Goal: Complete application form

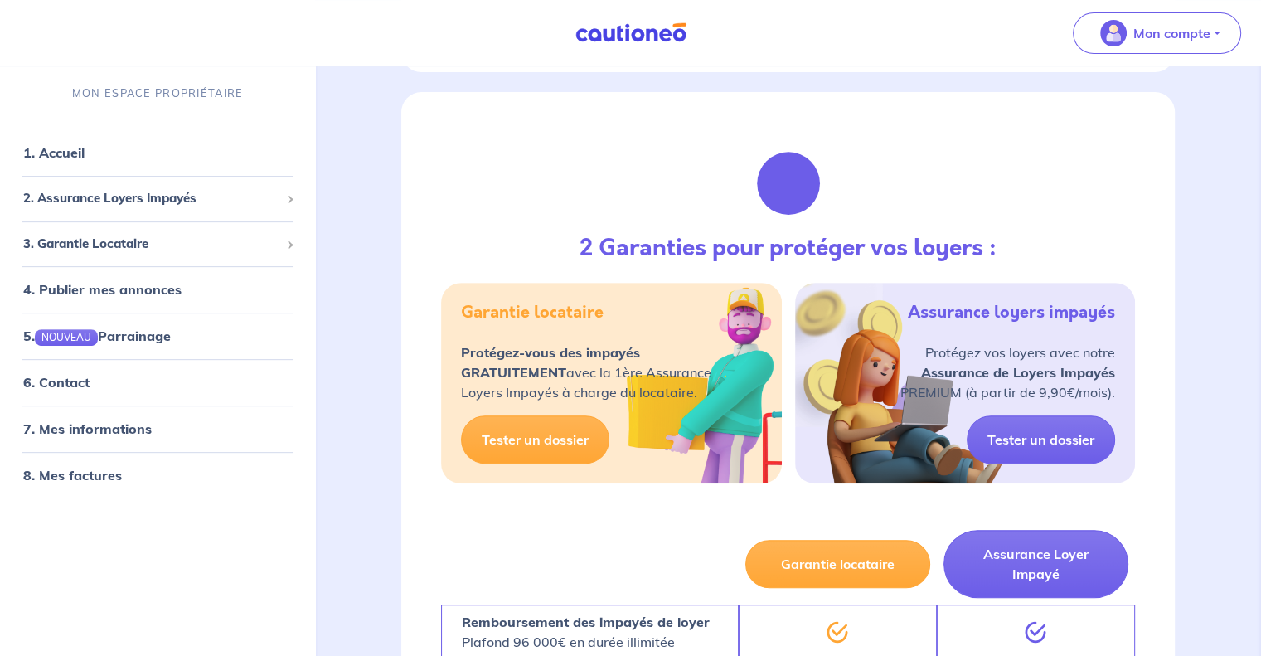
scroll to position [249, 0]
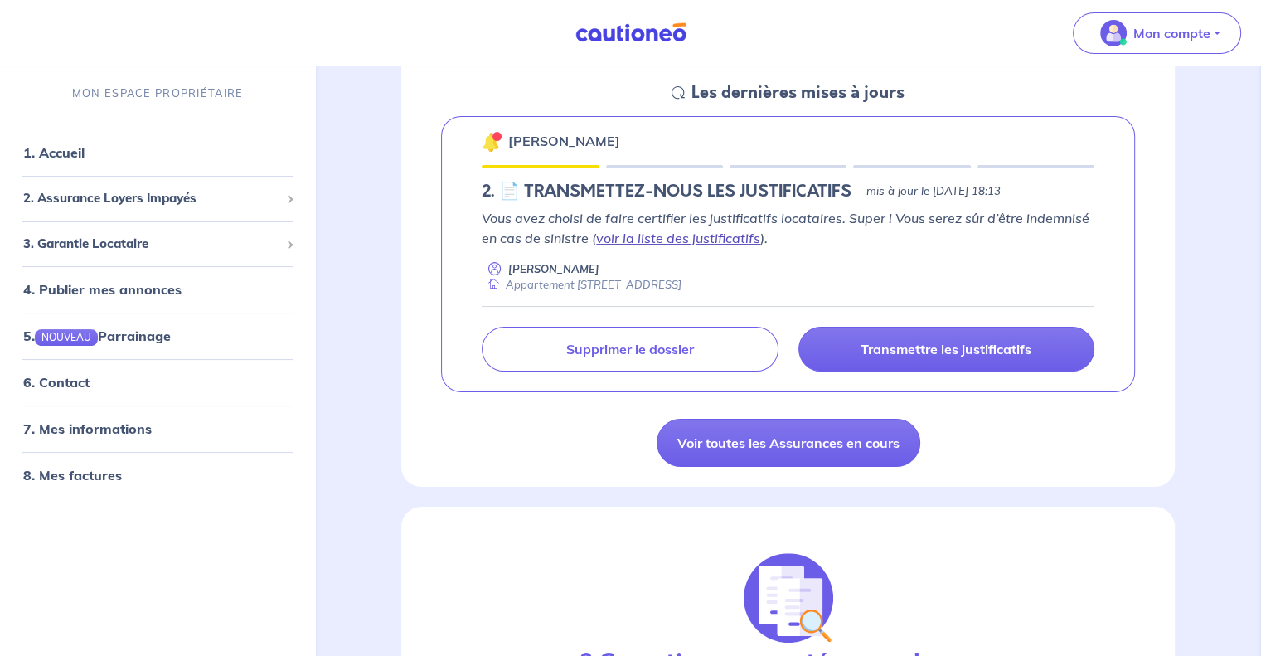
click at [699, 240] on link "voir la liste des justificatifs" at bounding box center [678, 238] width 164 height 17
click at [812, 177] on div "[PERSON_NAME] 2.︎ 📄 TRANSMETTEZ-NOUS LES JUSTIFICATIFS - mis à jour le [DATE] 1…" at bounding box center [788, 254] width 694 height 277
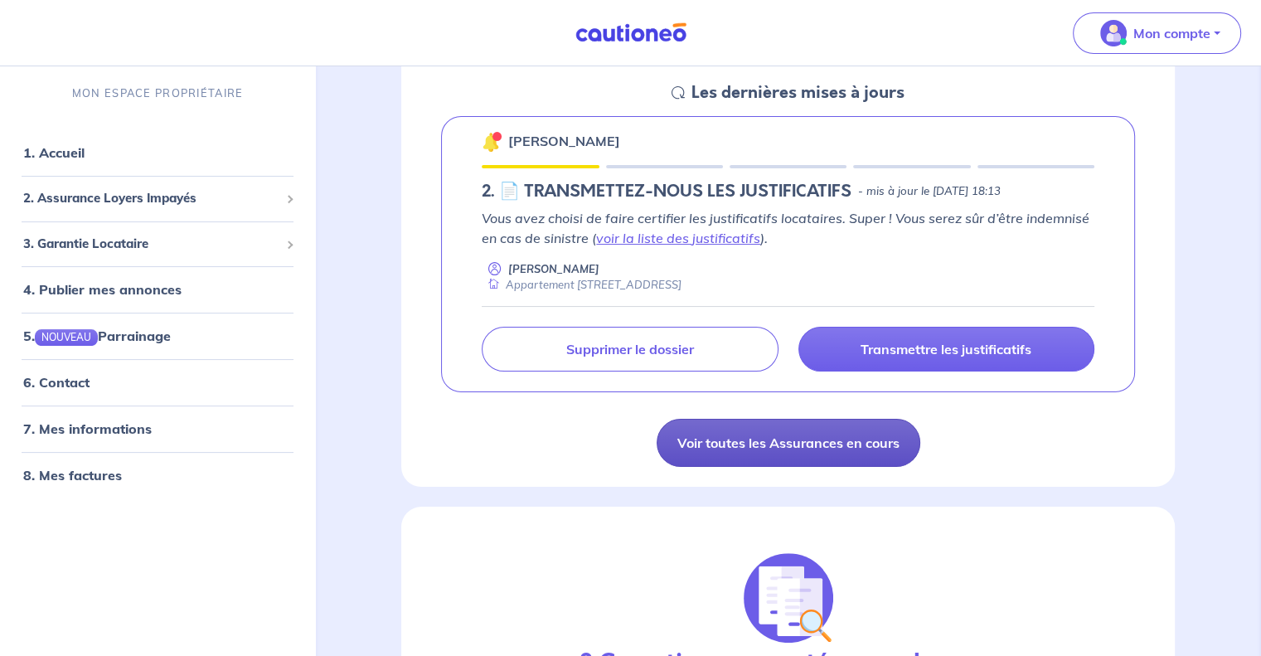
click at [770, 447] on link "Voir toutes les Assurances en cours" at bounding box center [789, 443] width 264 height 48
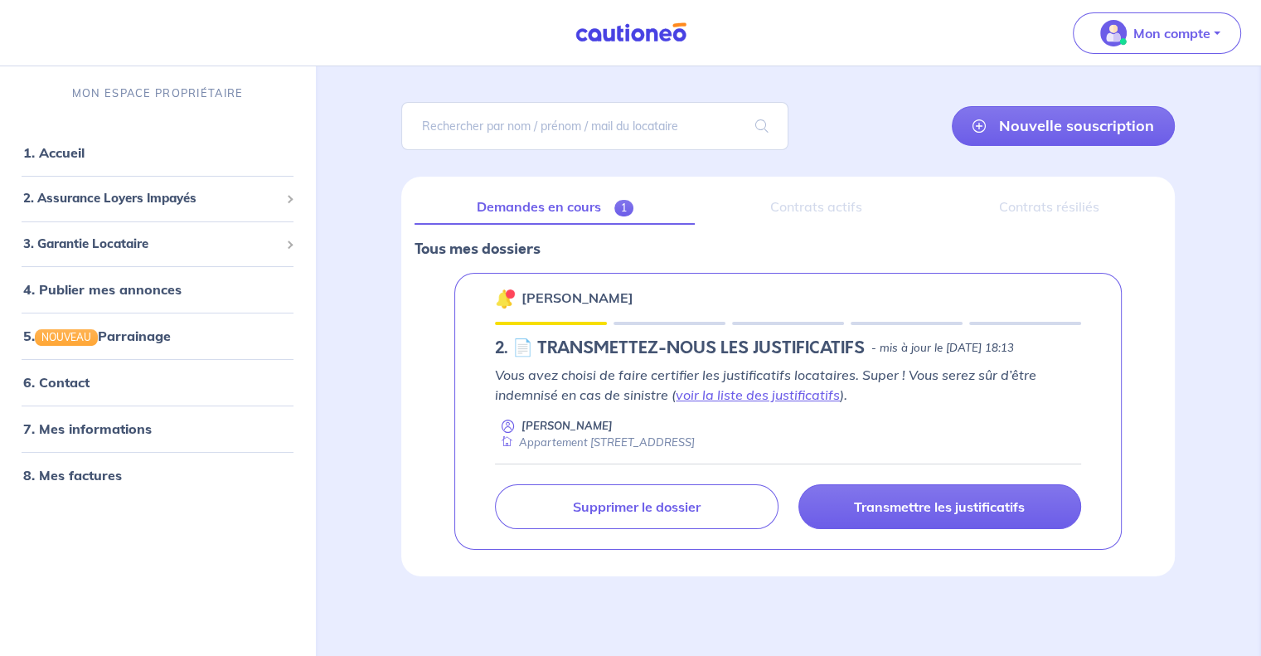
scroll to position [109, 0]
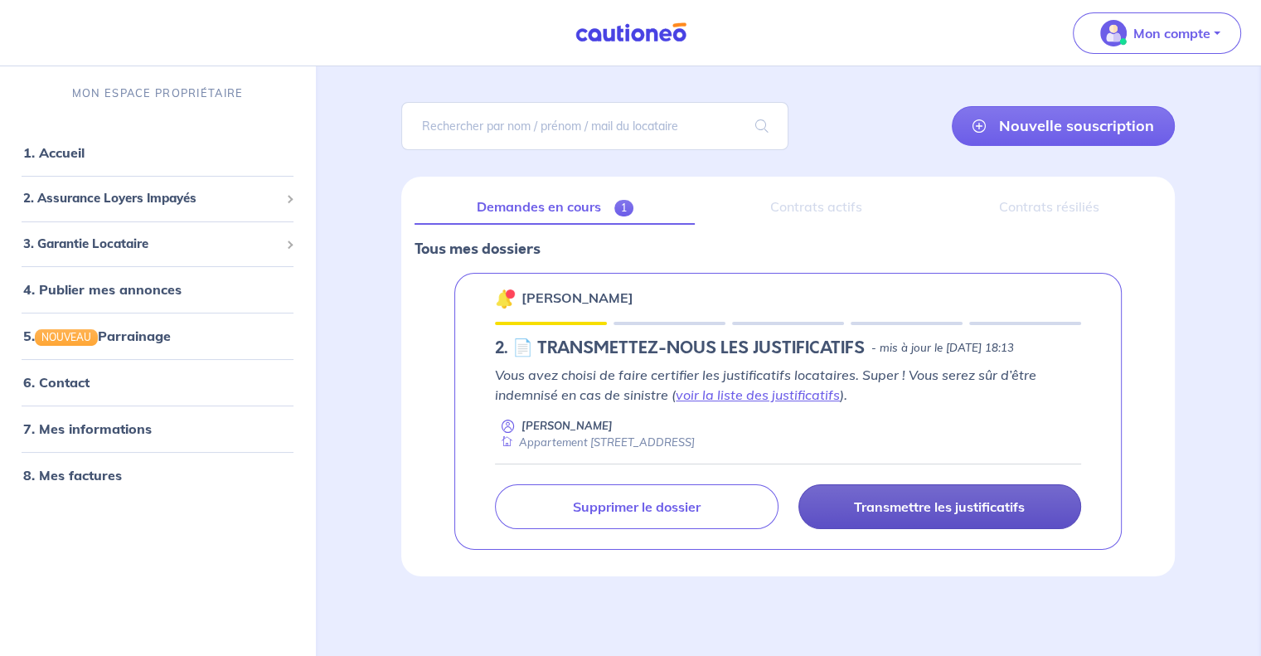
click at [902, 498] on p "Transmettre les justificatifs" at bounding box center [939, 506] width 171 height 17
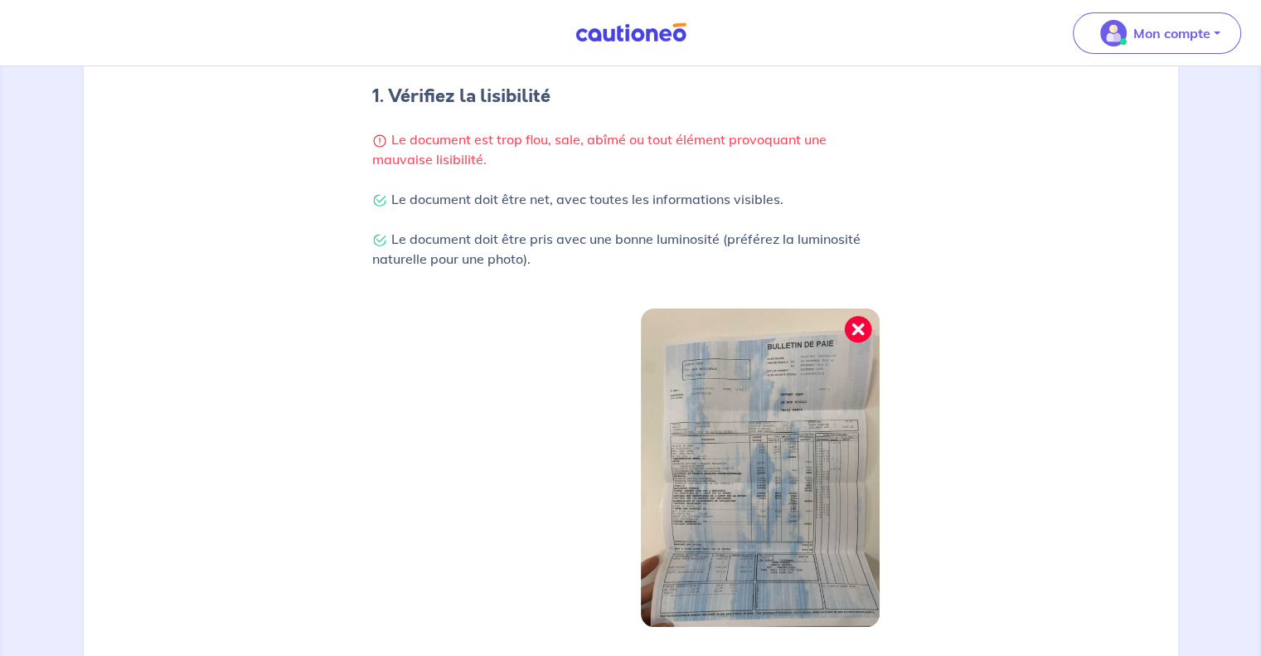
scroll to position [414, 0]
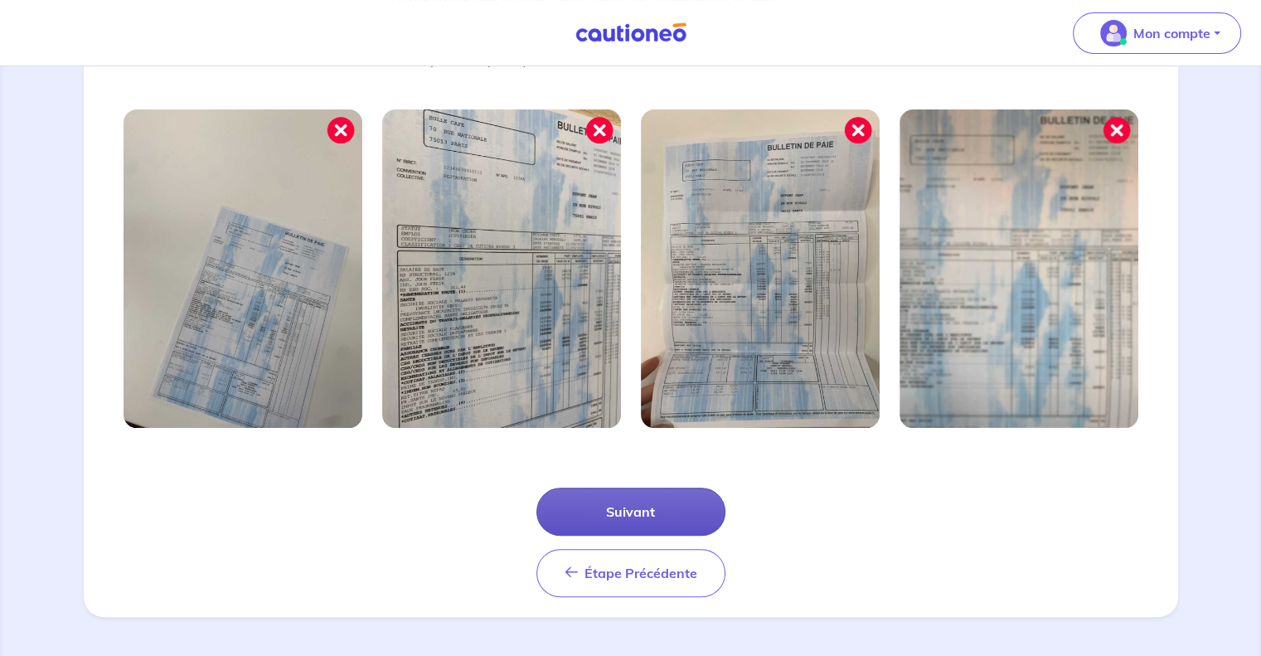
click at [611, 508] on button "Suivant" at bounding box center [630, 511] width 189 height 48
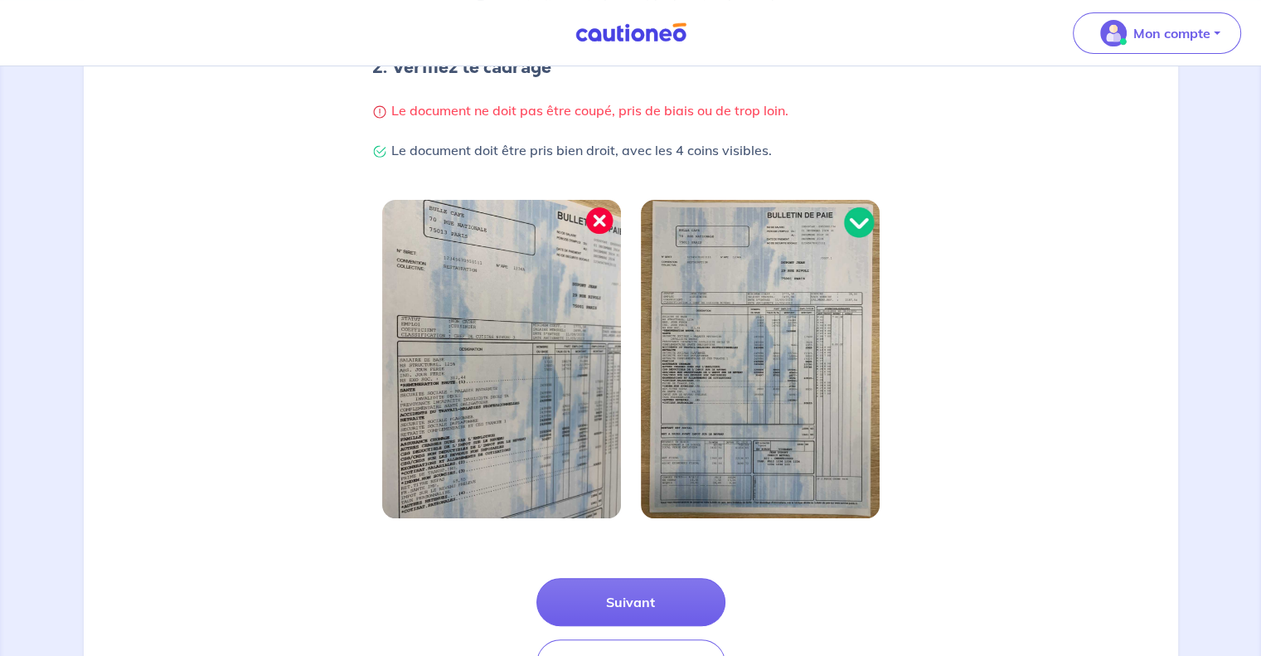
scroll to position [451, 0]
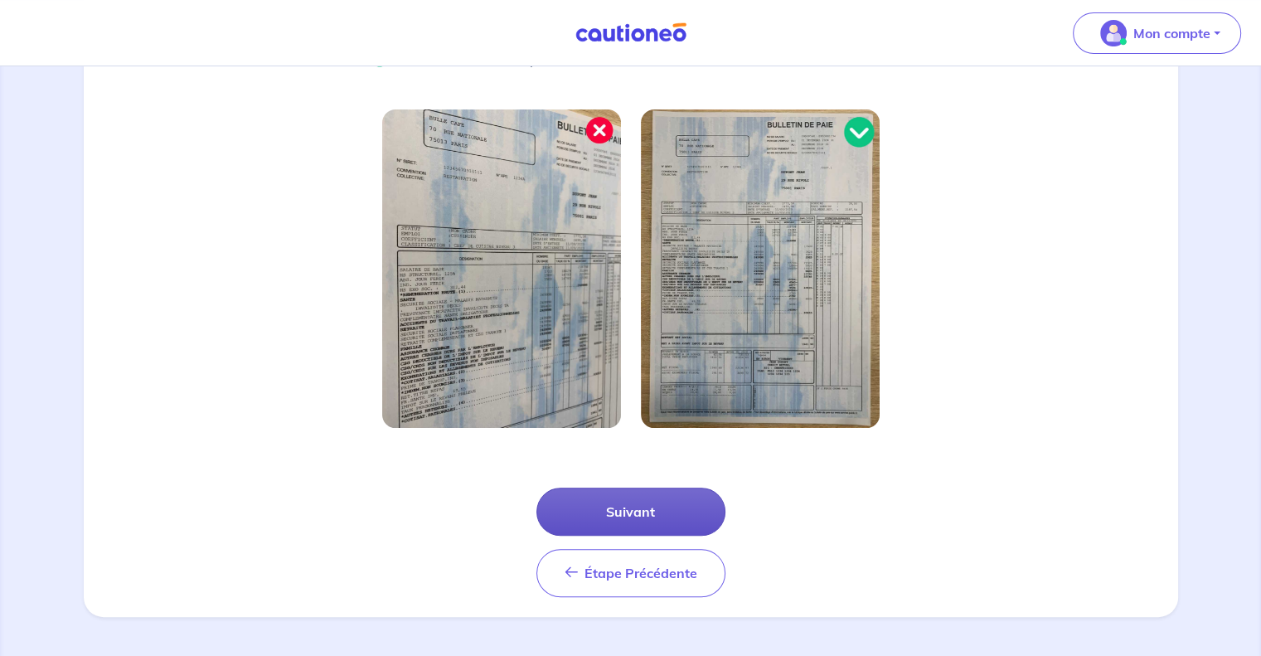
click at [628, 511] on button "Suivant" at bounding box center [630, 511] width 189 height 48
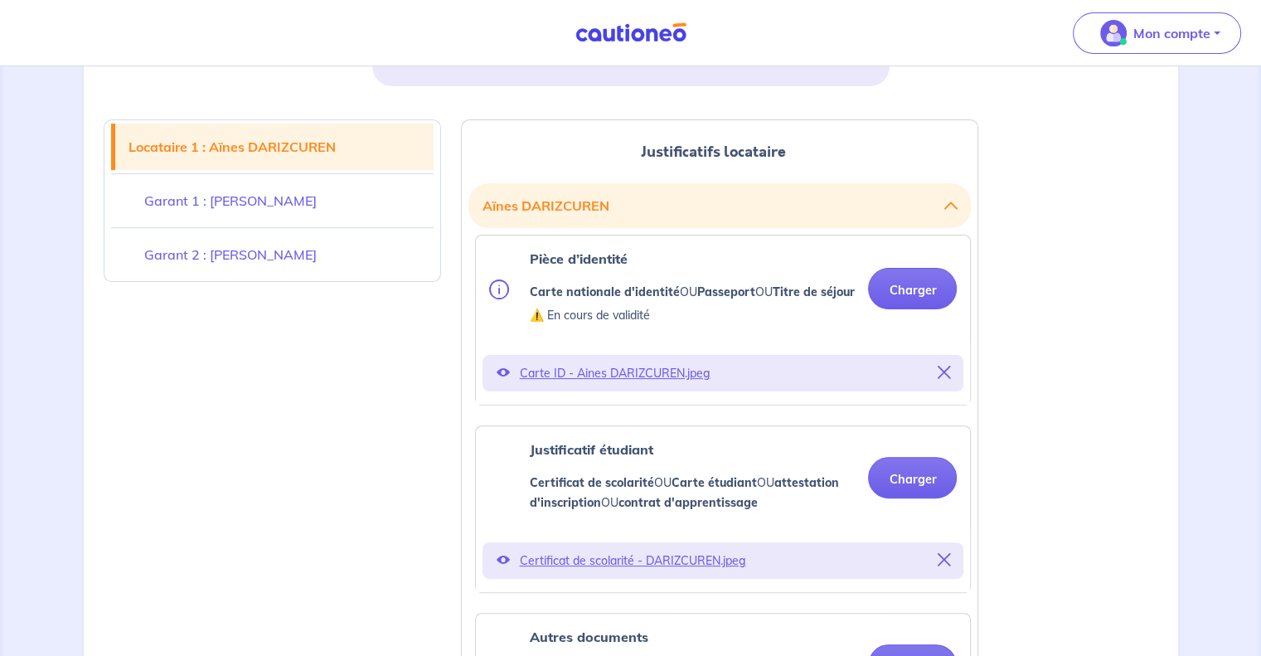
scroll to position [414, 0]
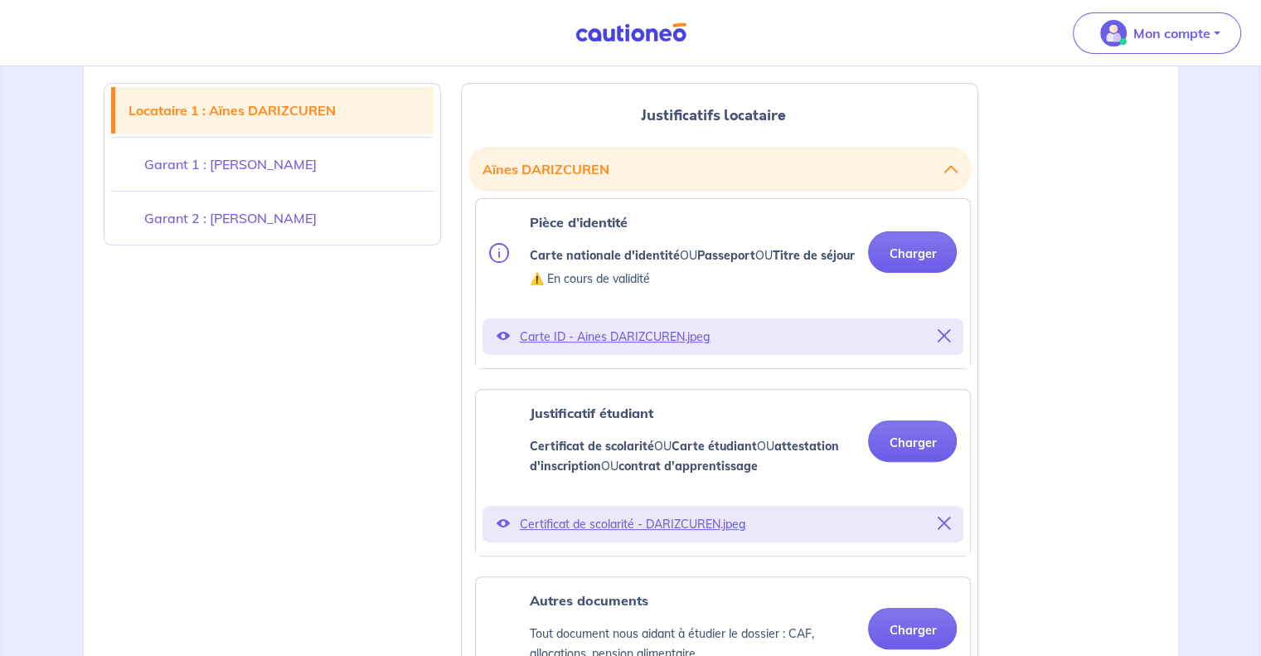
click at [501, 342] on icon at bounding box center [502, 335] width 13 height 13
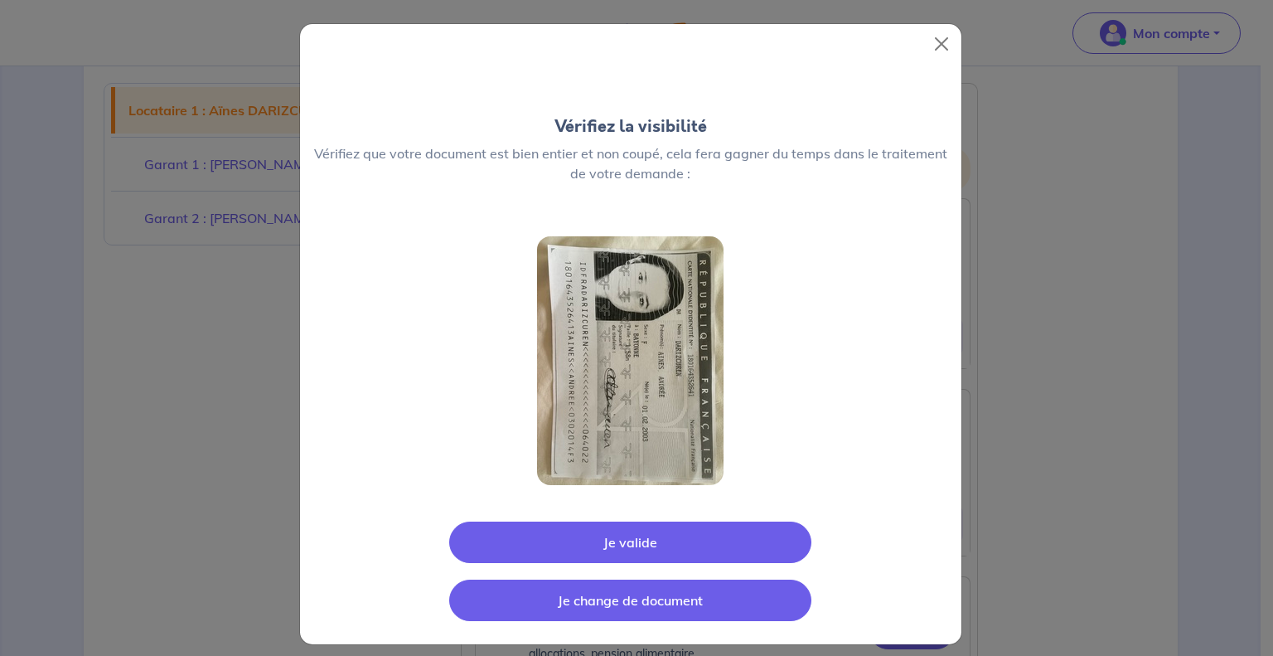
click at [681, 600] on button "Je change de document" at bounding box center [630, 599] width 362 height 41
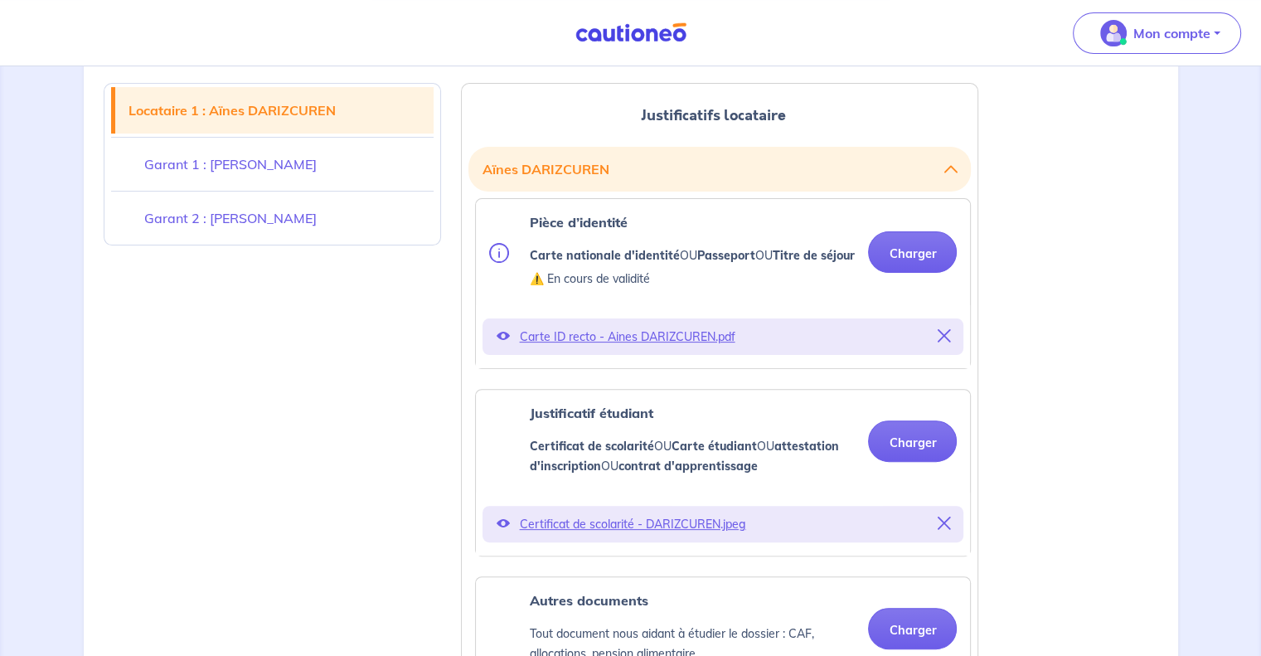
click at [500, 342] on icon at bounding box center [502, 335] width 13 height 13
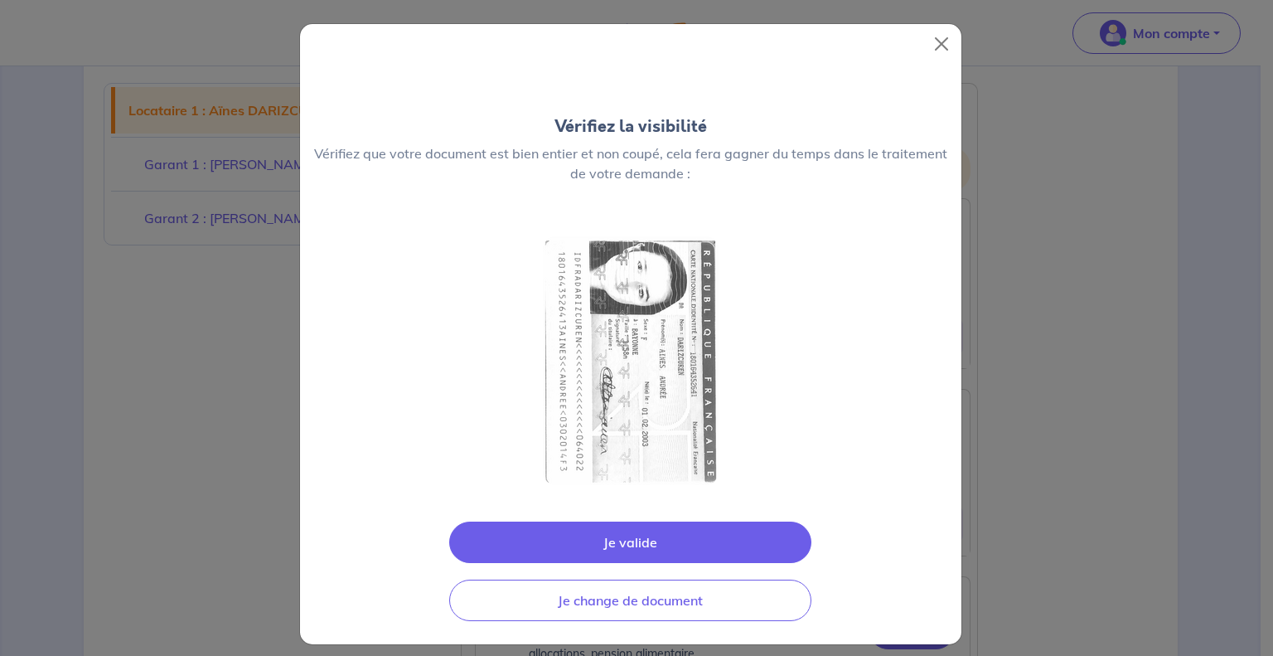
click at [670, 536] on button "Je valide" at bounding box center [630, 541] width 362 height 41
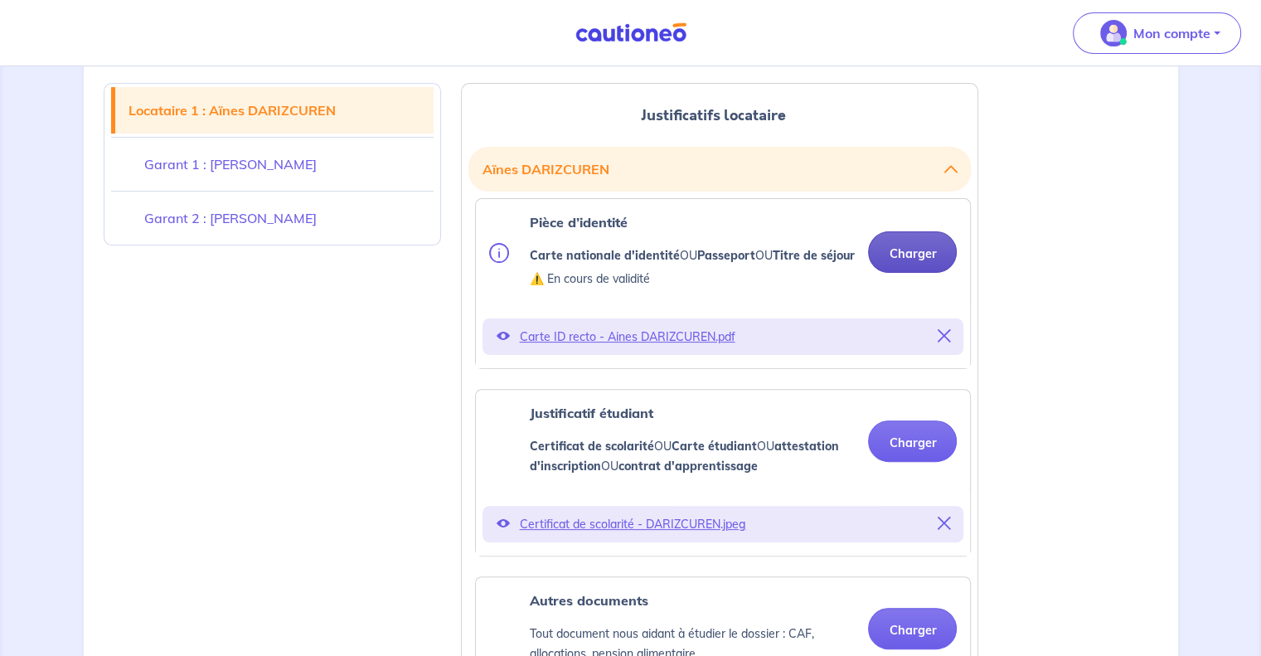
click at [903, 263] on button "Charger" at bounding box center [912, 251] width 89 height 41
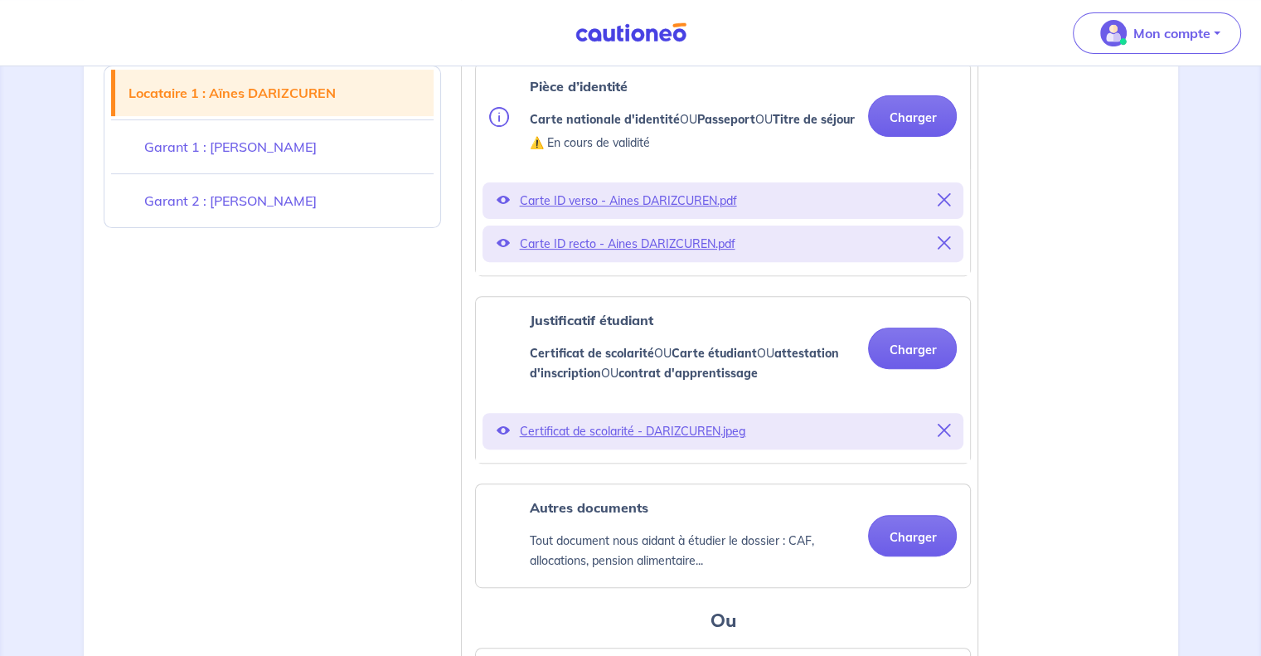
scroll to position [580, 0]
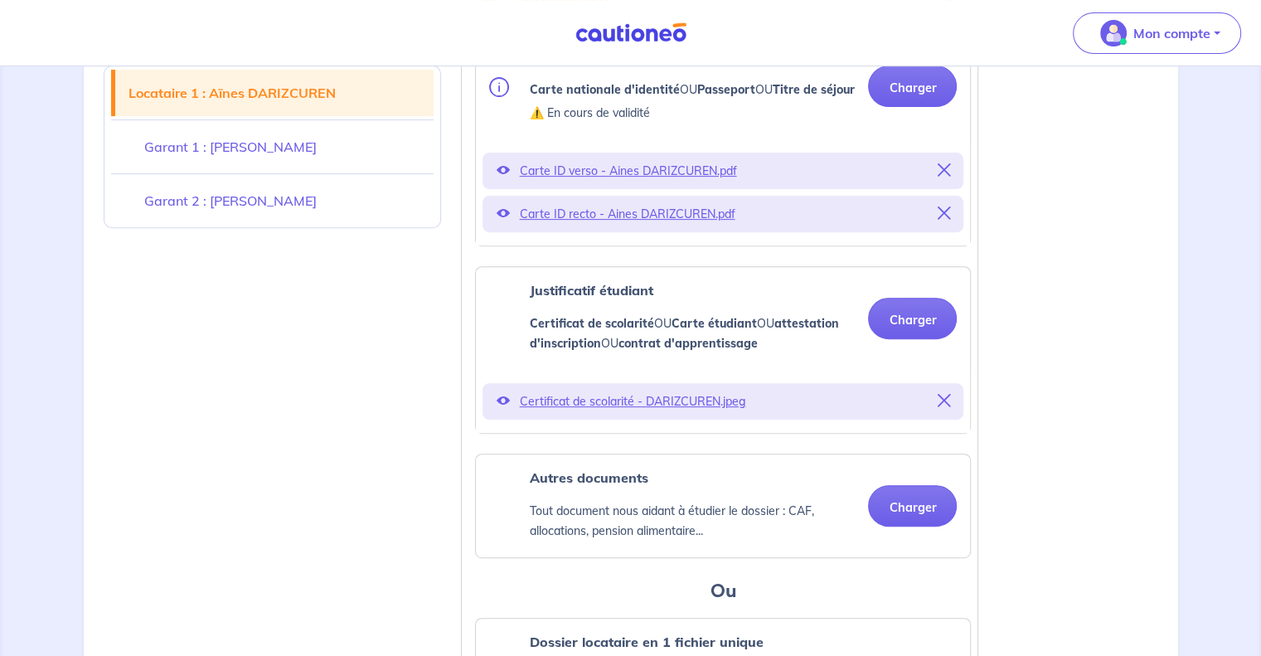
click at [498, 407] on icon at bounding box center [502, 400] width 13 height 13
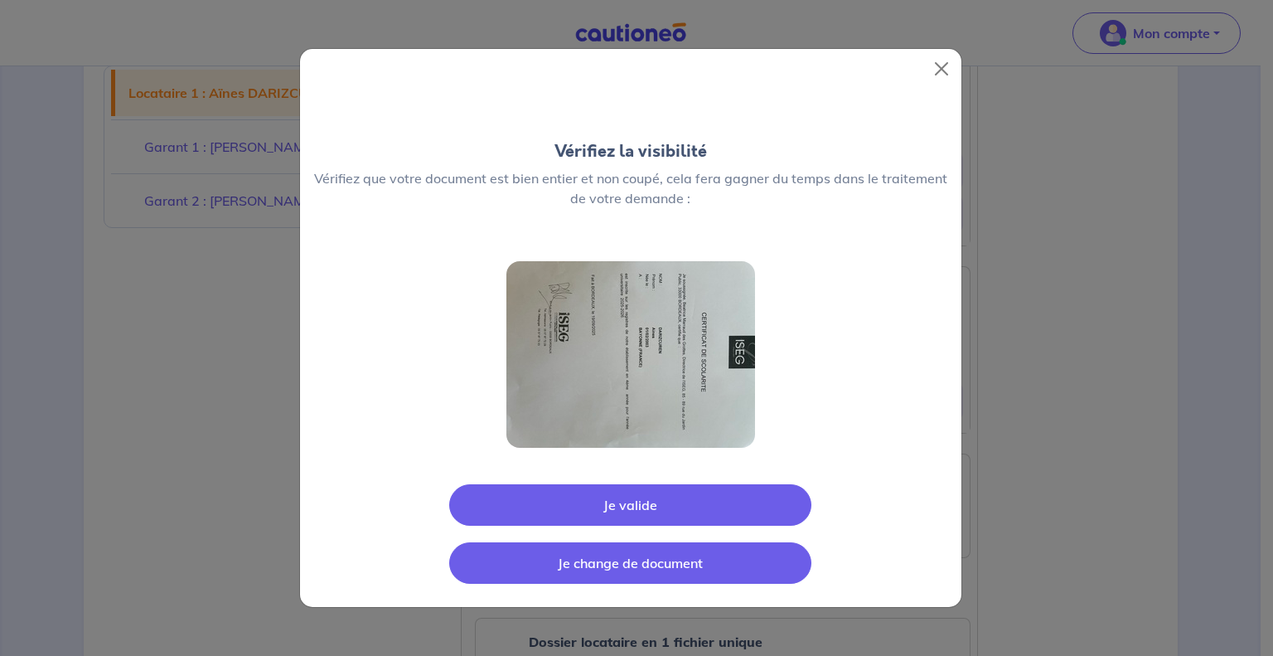
click at [641, 565] on button "Je change de document" at bounding box center [630, 562] width 362 height 41
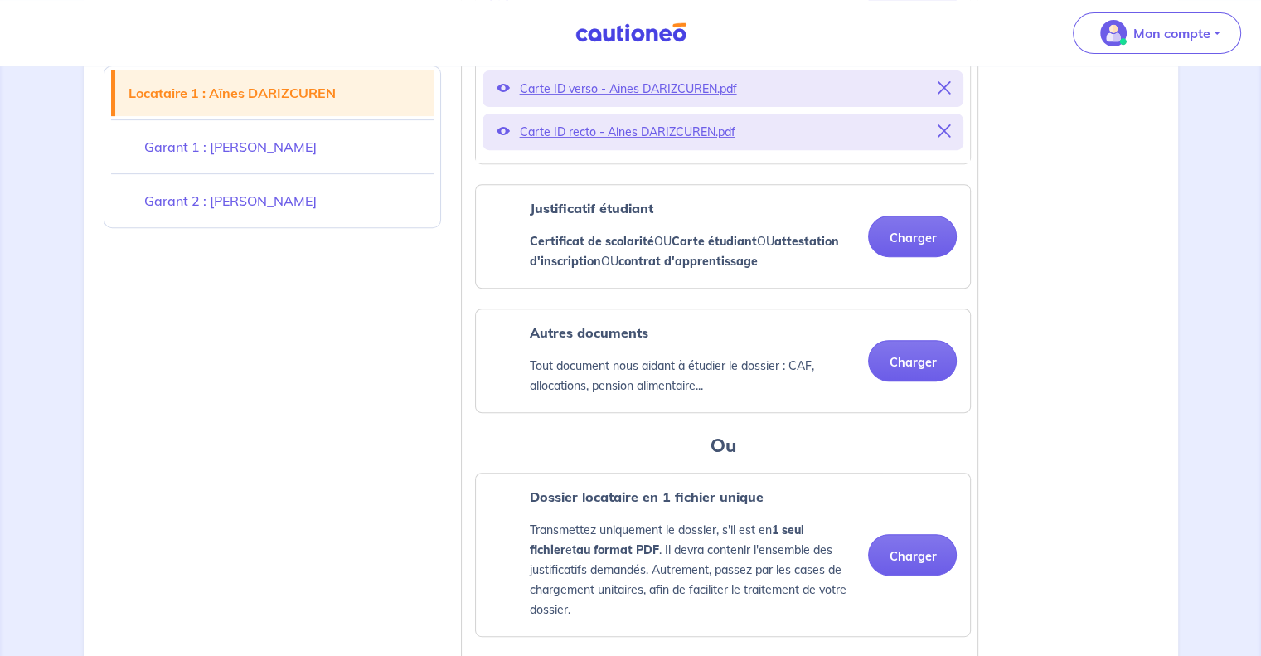
scroll to position [663, 0]
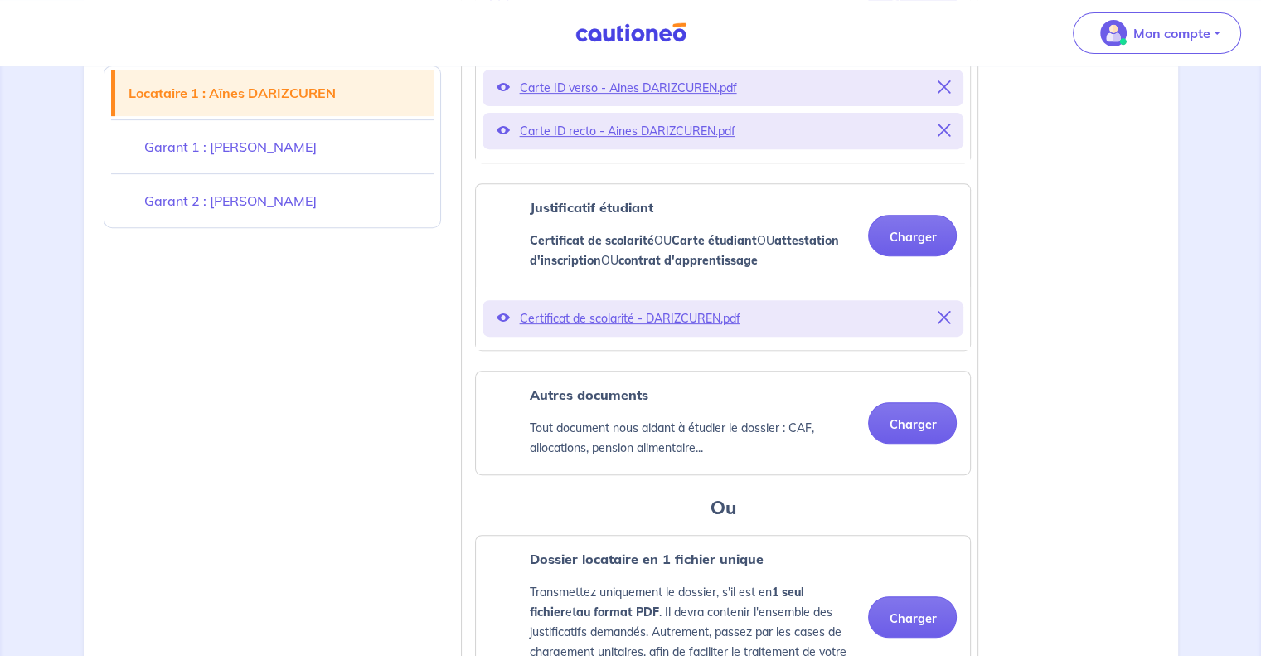
click at [502, 324] on icon at bounding box center [502, 317] width 13 height 13
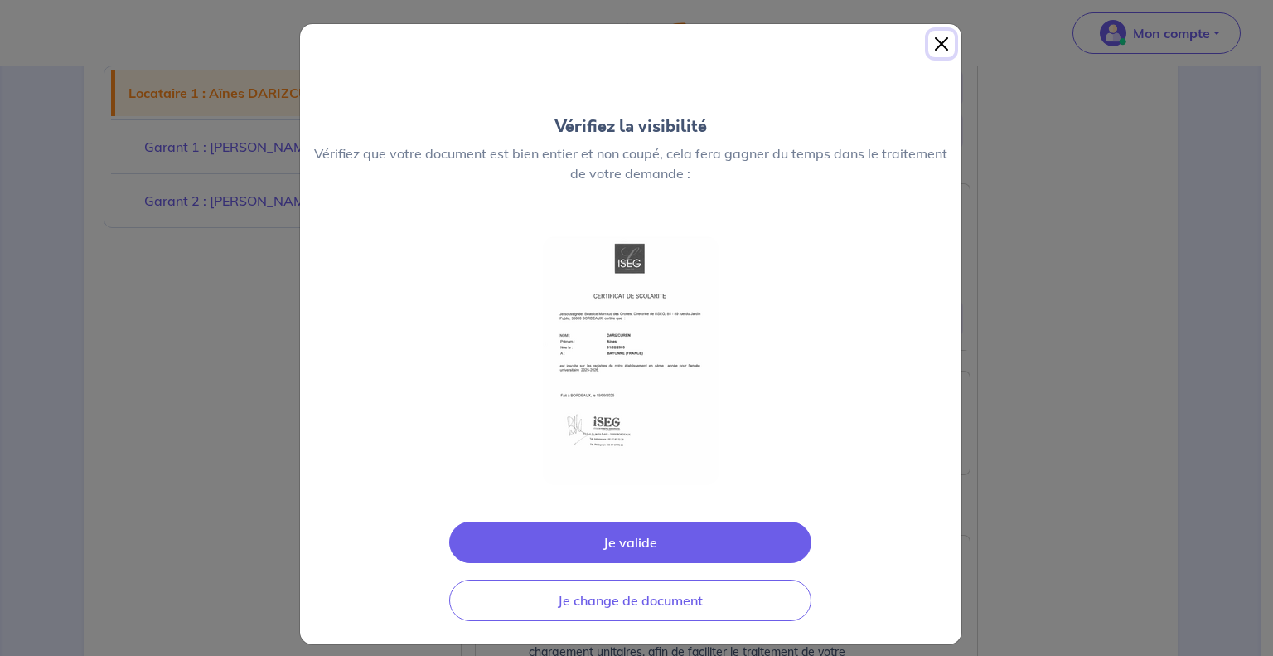
click at [940, 46] on button "Close" at bounding box center [941, 44] width 27 height 27
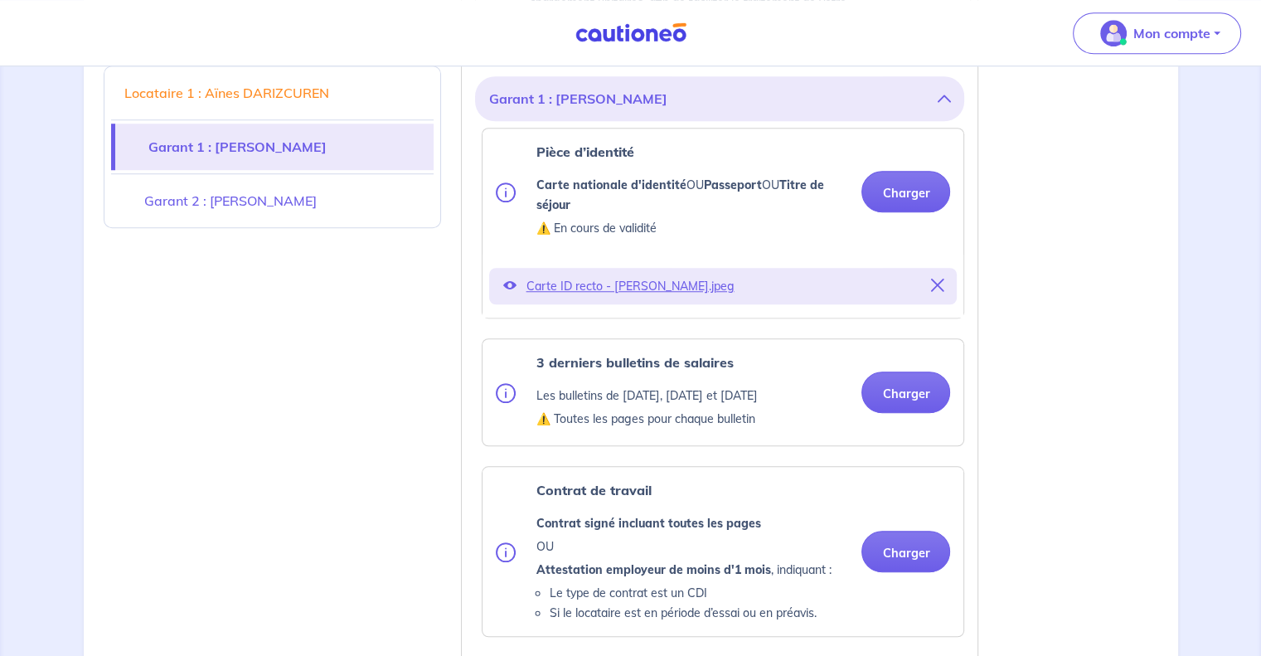
scroll to position [1326, 0]
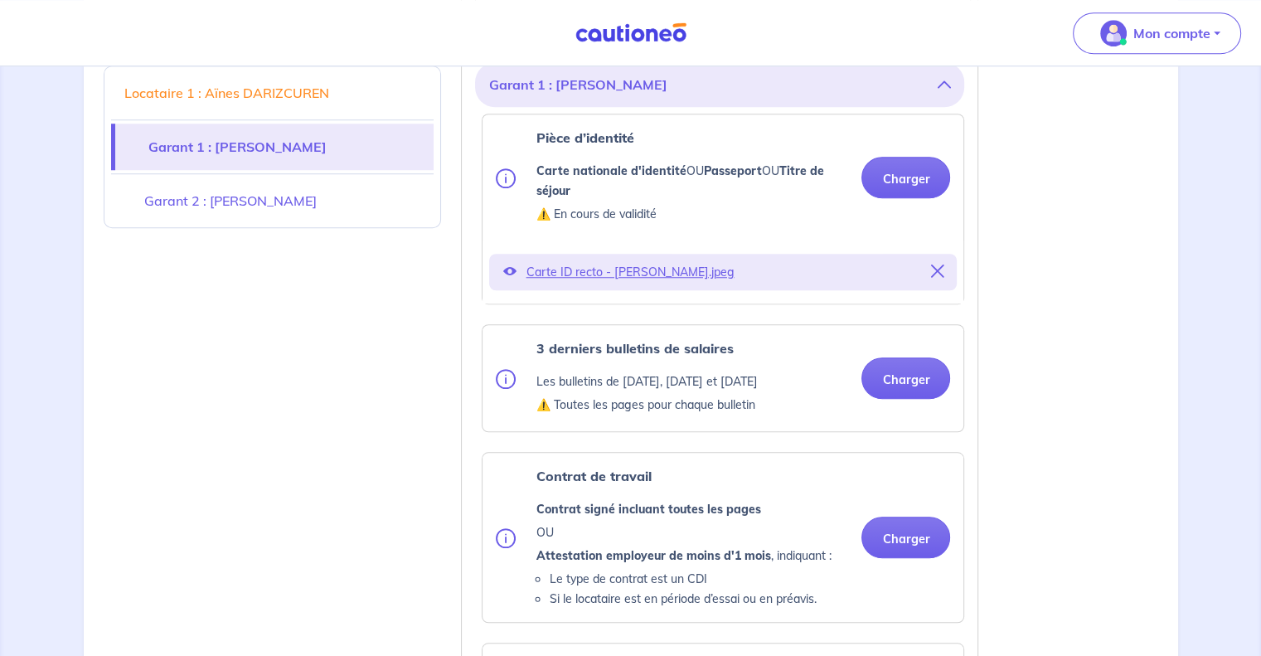
click at [506, 278] on icon at bounding box center [508, 270] width 13 height 13
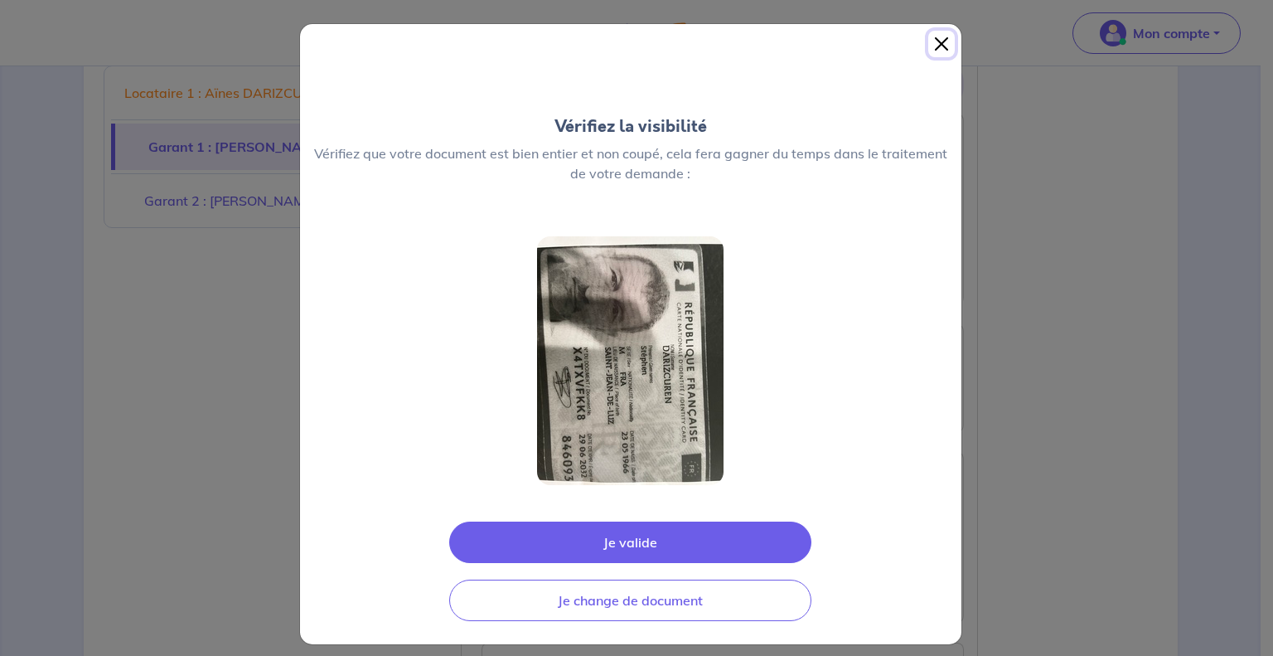
click at [936, 45] on button "Close" at bounding box center [941, 44] width 27 height 27
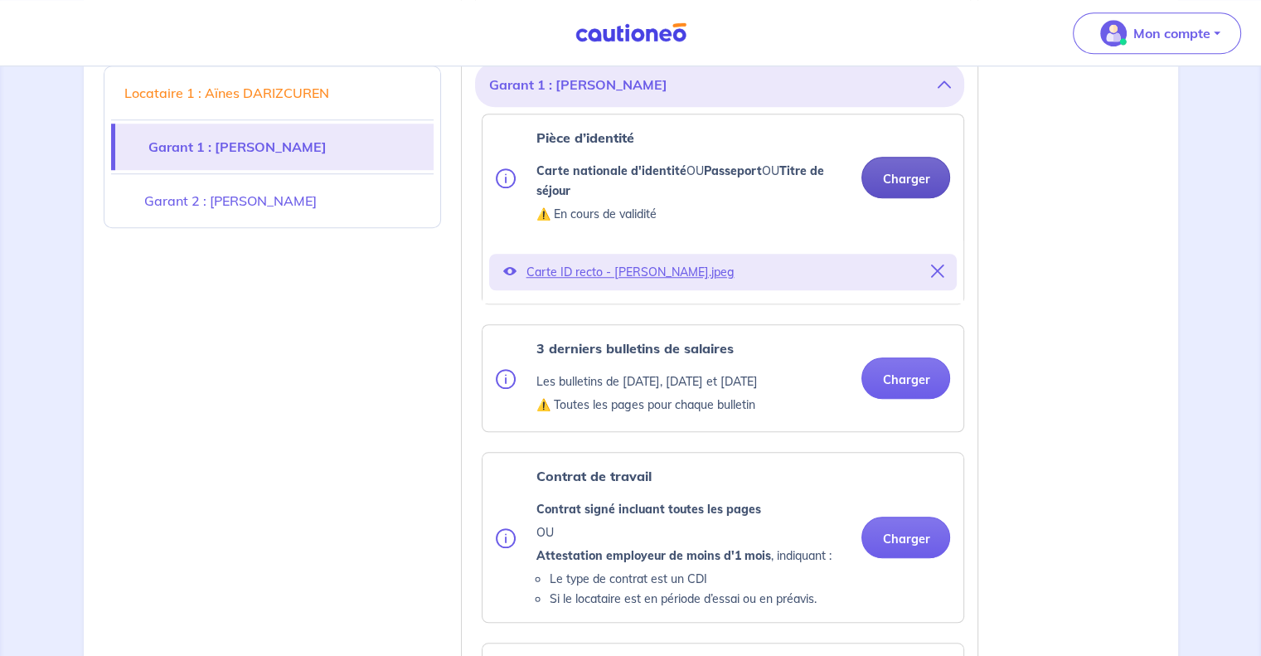
click at [899, 196] on button "Charger" at bounding box center [905, 177] width 89 height 41
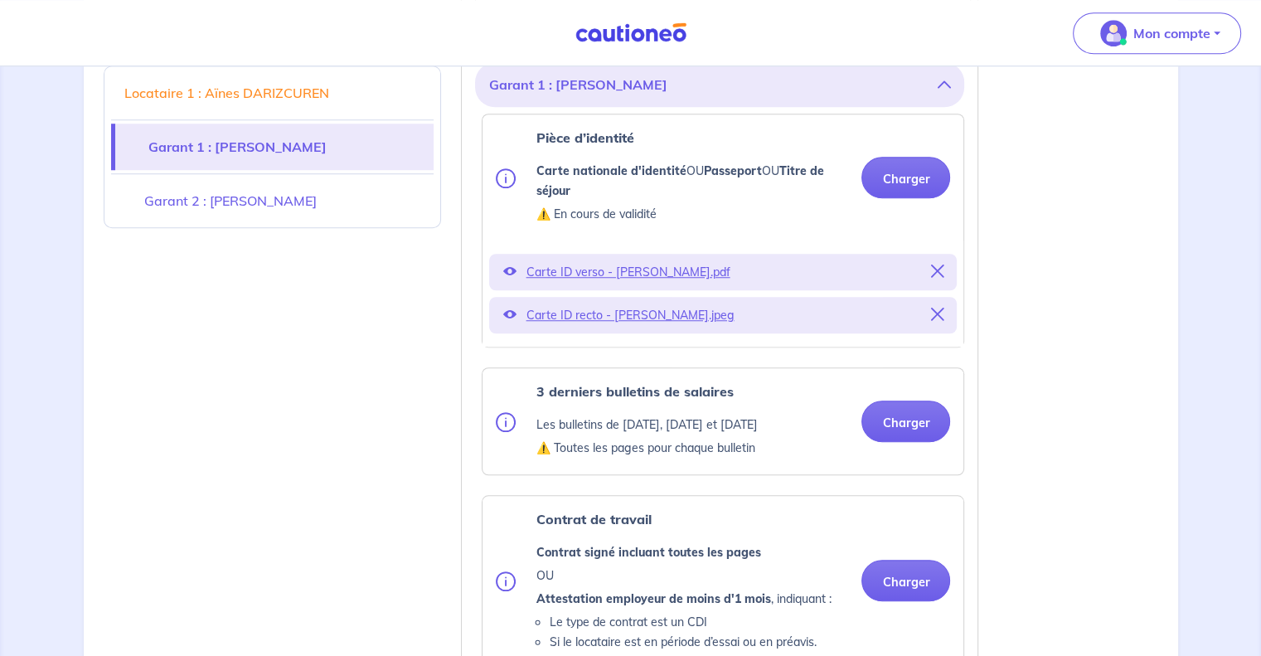
click at [506, 278] on icon at bounding box center [508, 270] width 13 height 13
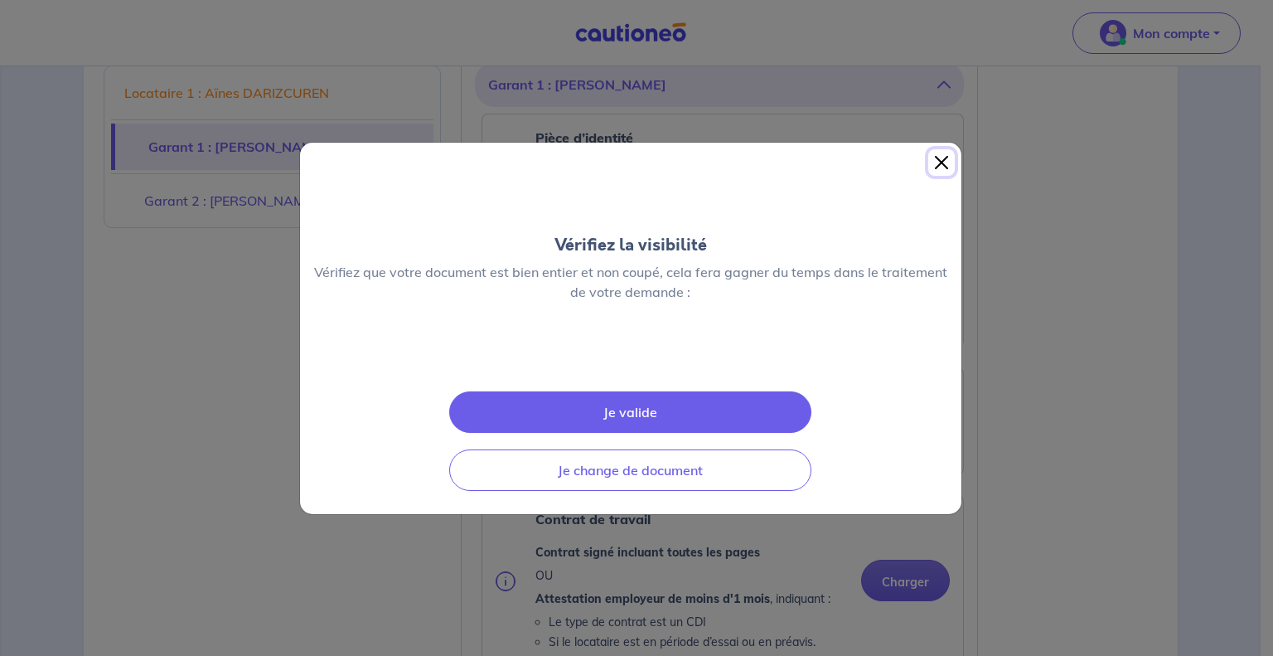
click at [934, 149] on button "Close" at bounding box center [941, 162] width 27 height 27
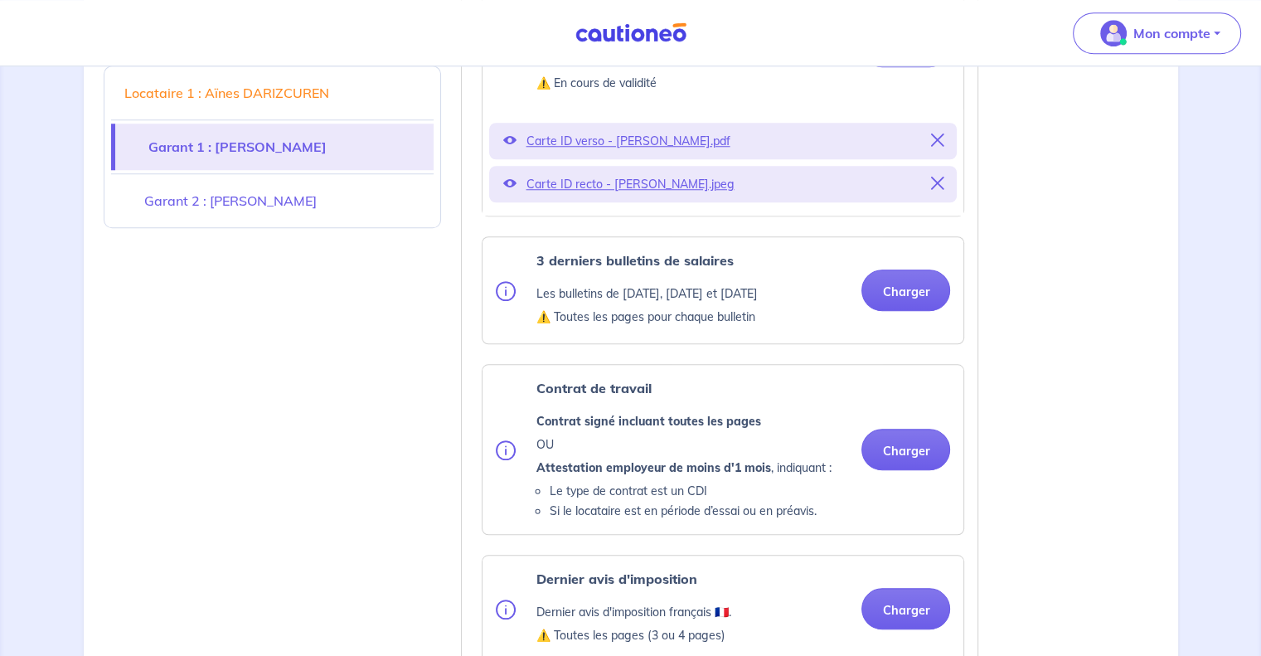
scroll to position [1575, 0]
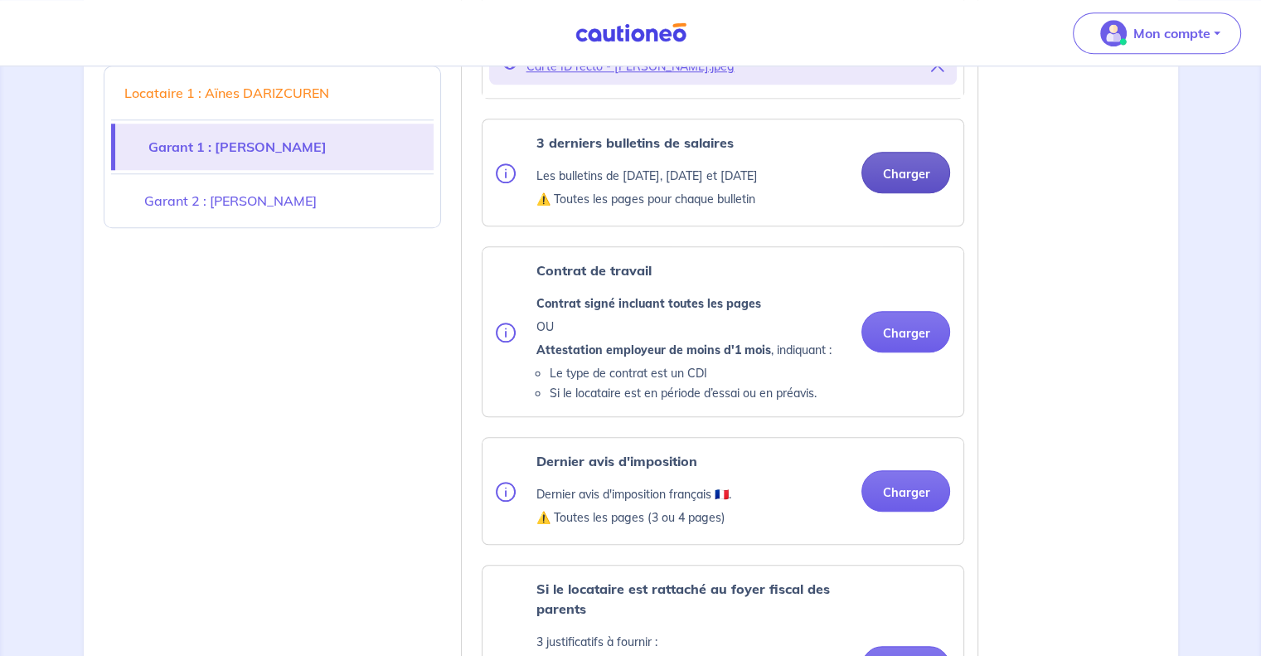
click at [914, 189] on button "Charger" at bounding box center [905, 172] width 89 height 41
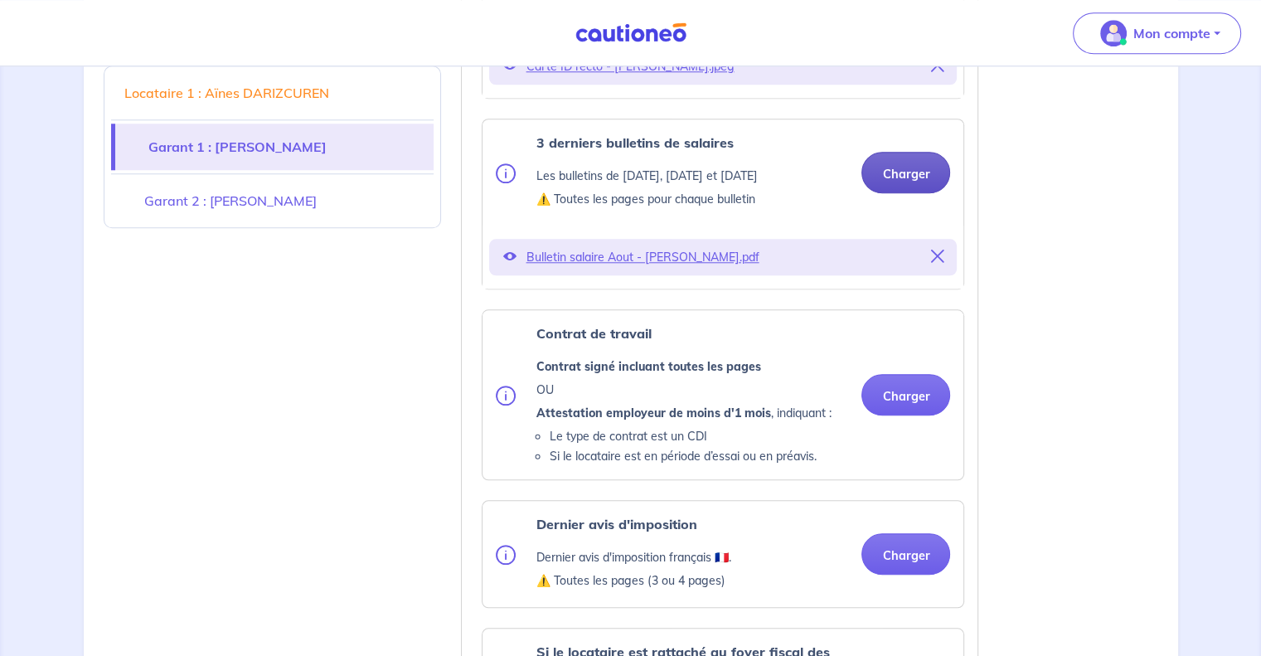
click at [909, 193] on button "Charger" at bounding box center [905, 172] width 89 height 41
click at [903, 193] on button "Charger" at bounding box center [905, 172] width 89 height 41
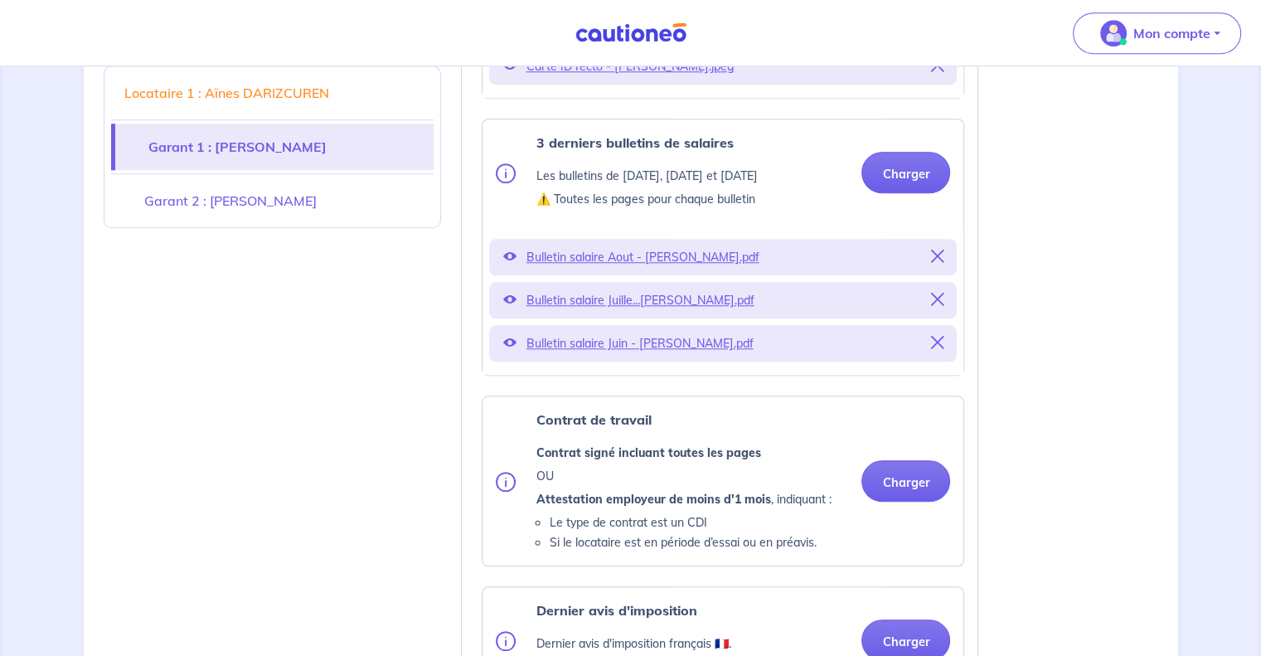
click at [506, 263] on icon at bounding box center [508, 256] width 13 height 13
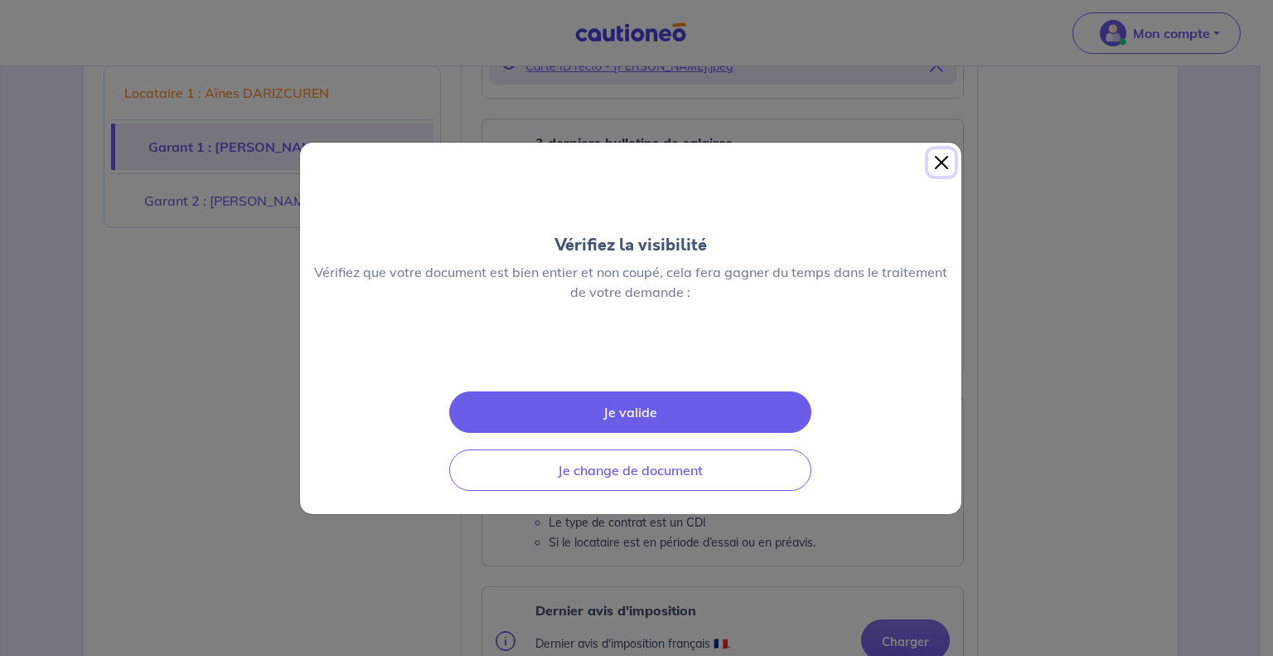
click at [941, 149] on button "Close" at bounding box center [941, 162] width 27 height 27
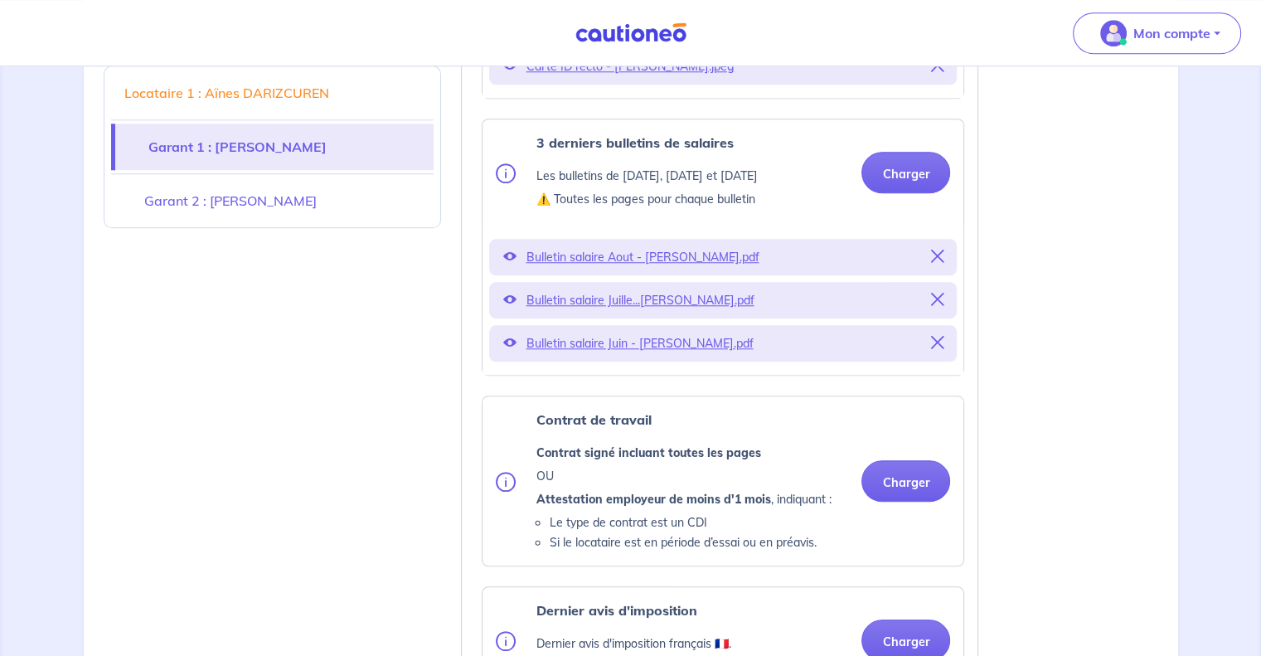
click at [507, 306] on icon at bounding box center [508, 299] width 13 height 13
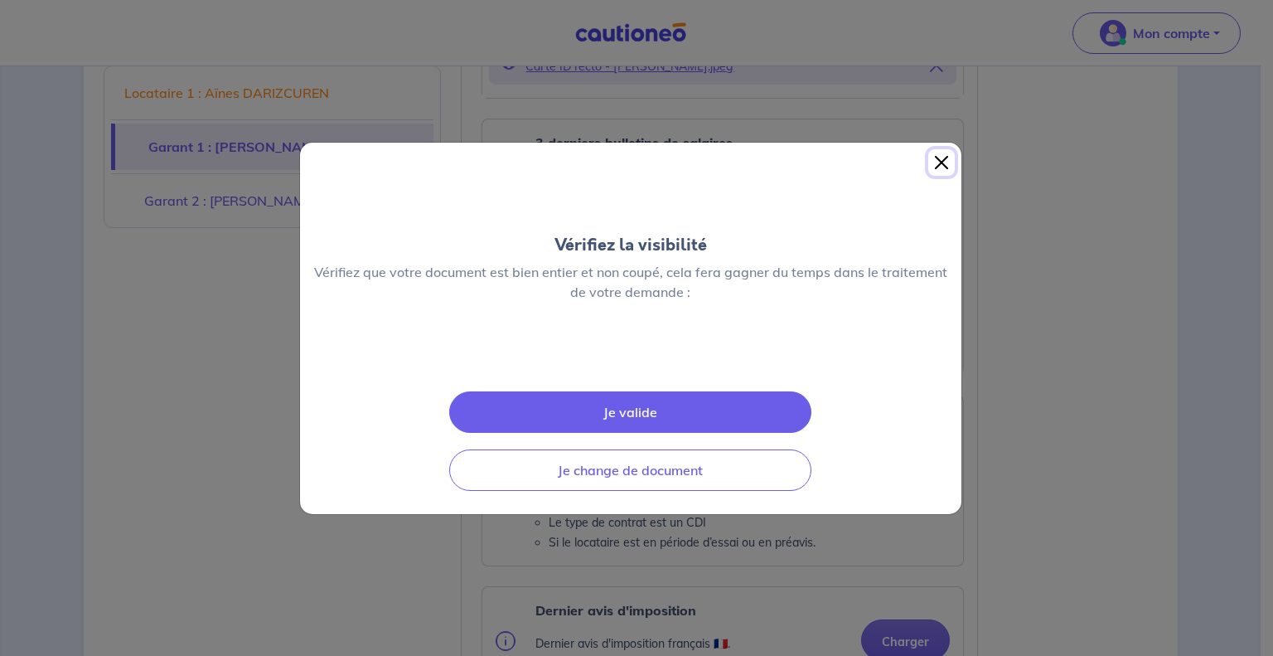
click at [933, 149] on button "Close" at bounding box center [941, 162] width 27 height 27
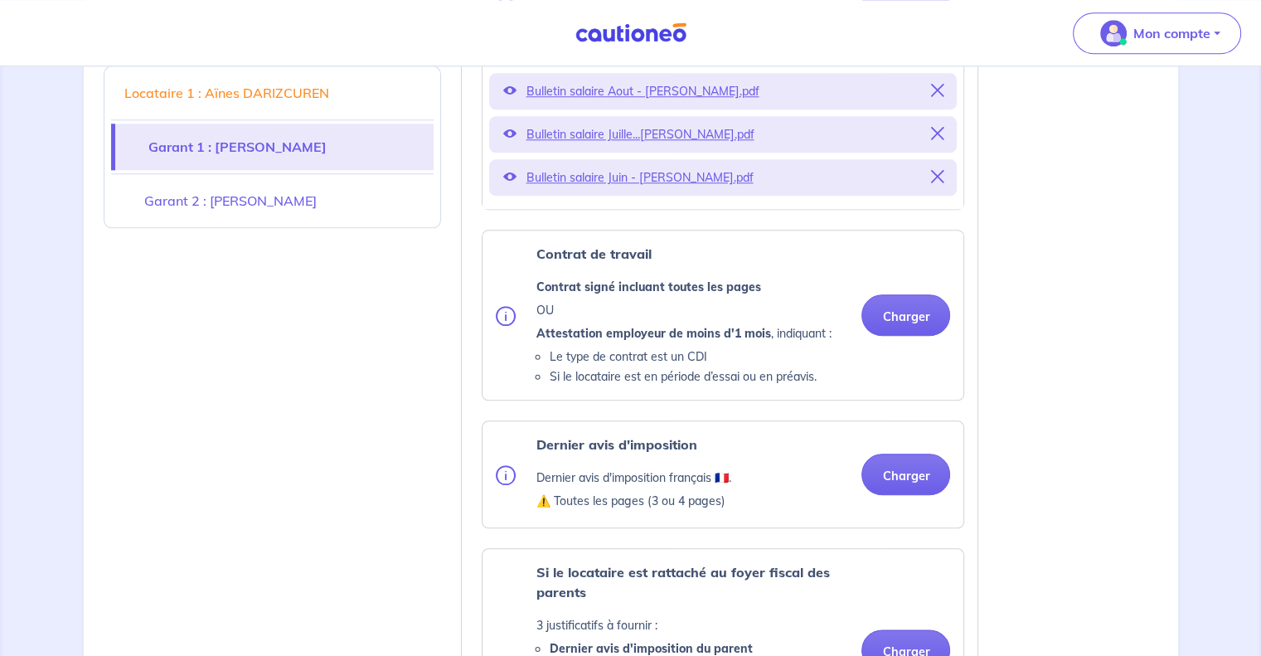
scroll to position [1824, 0]
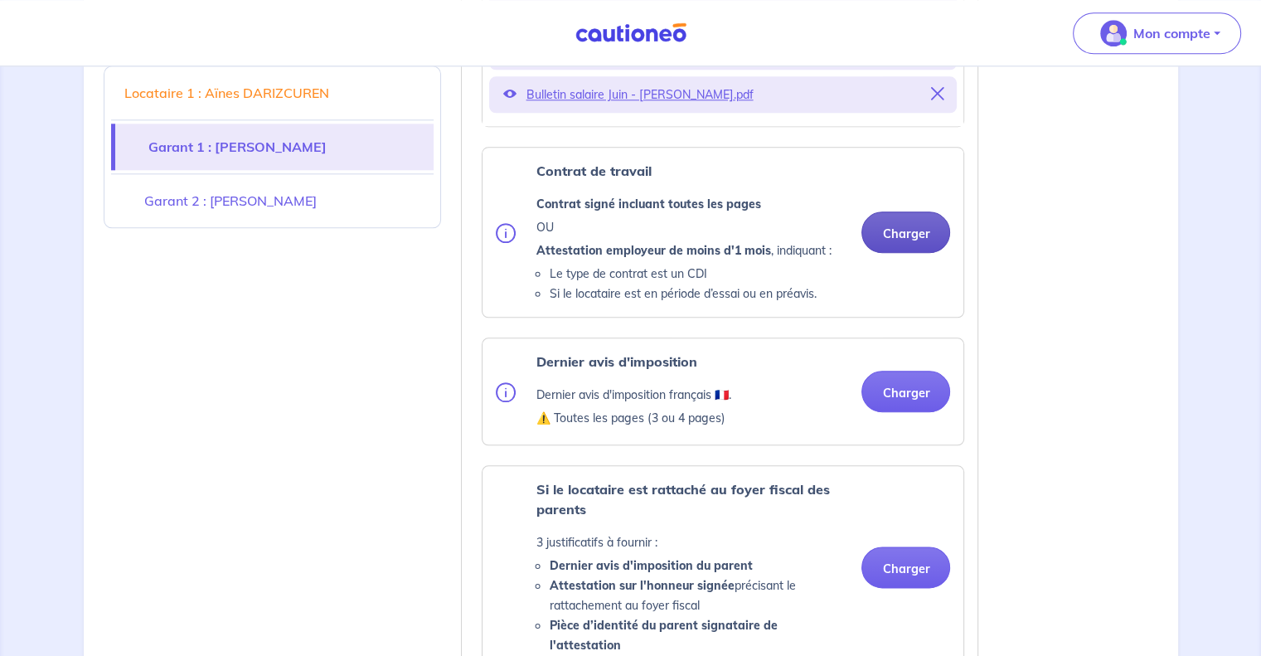
click at [904, 251] on button "Charger" at bounding box center [905, 231] width 89 height 41
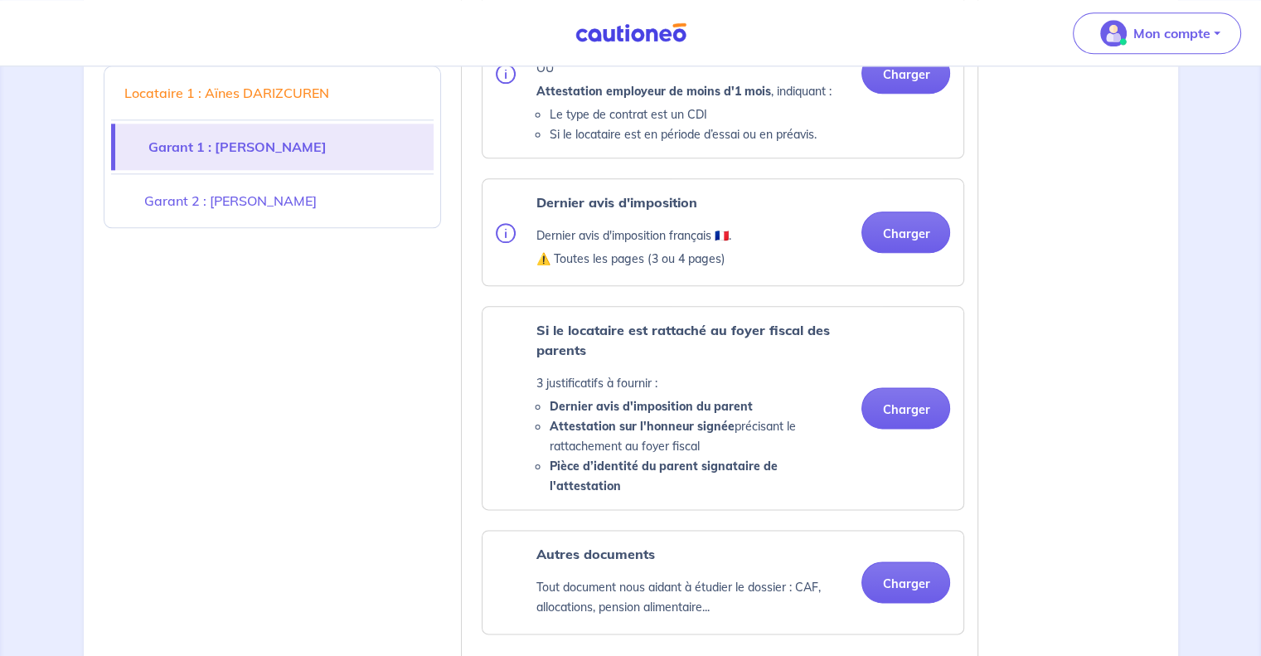
scroll to position [1989, 0]
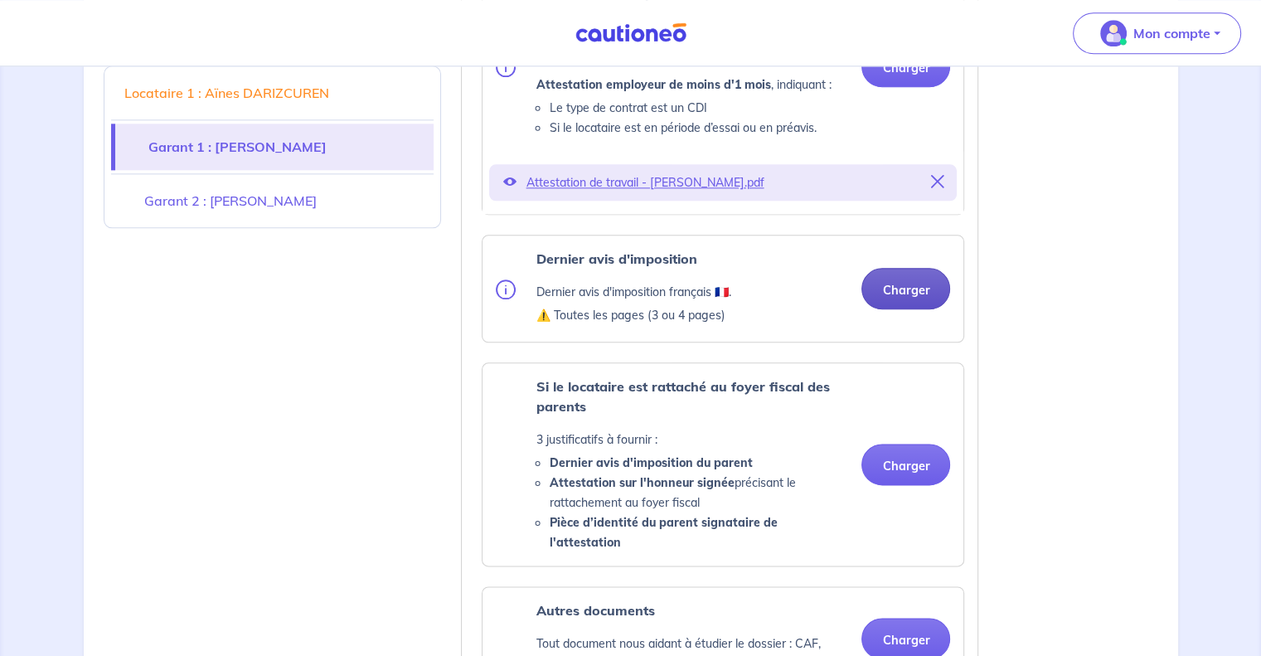
click at [909, 238] on ul "Pièce d’identité Carte nationale d'identité OU Passeport OU Titre de séjour ⚠️ …" at bounding box center [719, 70] width 489 height 1240
click at [899, 309] on button "Charger" at bounding box center [905, 288] width 89 height 41
click at [905, 305] on button "Charger" at bounding box center [905, 288] width 89 height 41
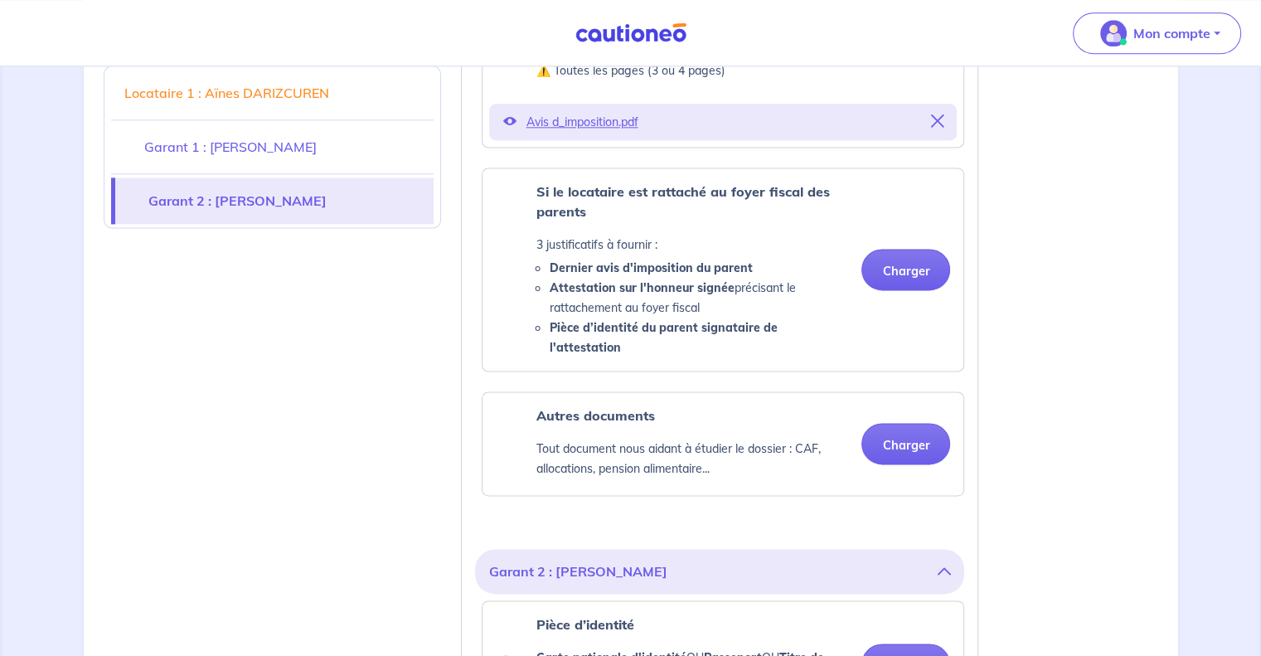
scroll to position [2238, 0]
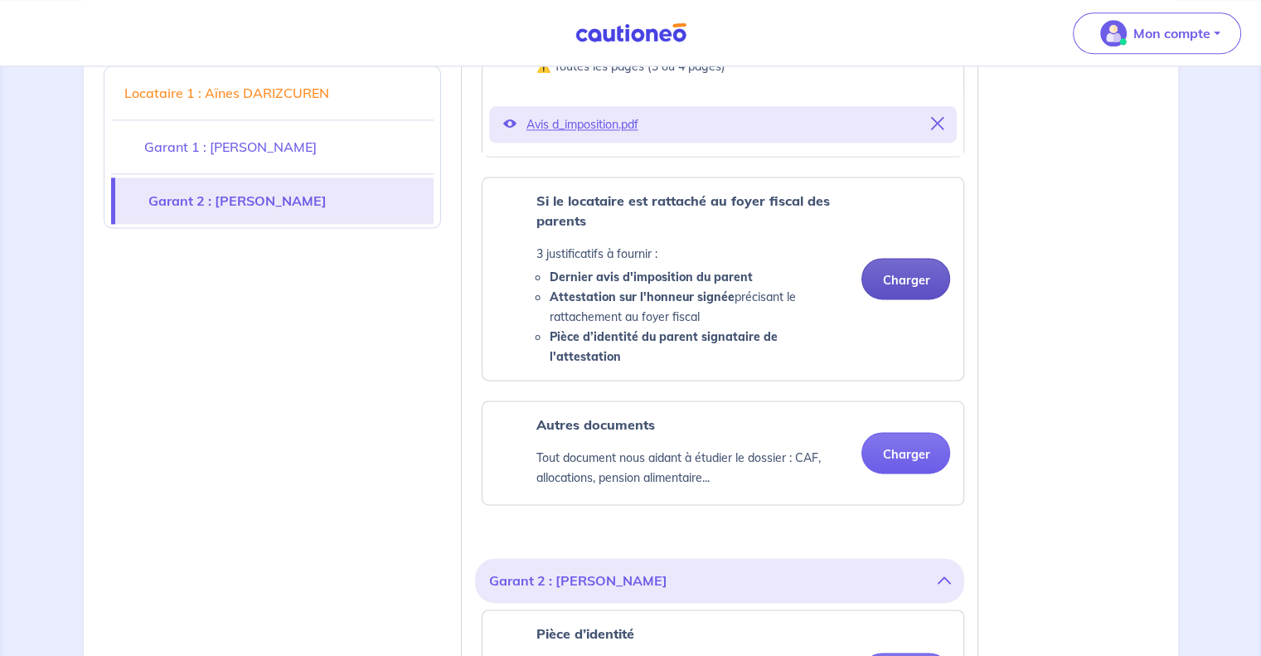
click at [915, 282] on button "Charger" at bounding box center [905, 278] width 89 height 41
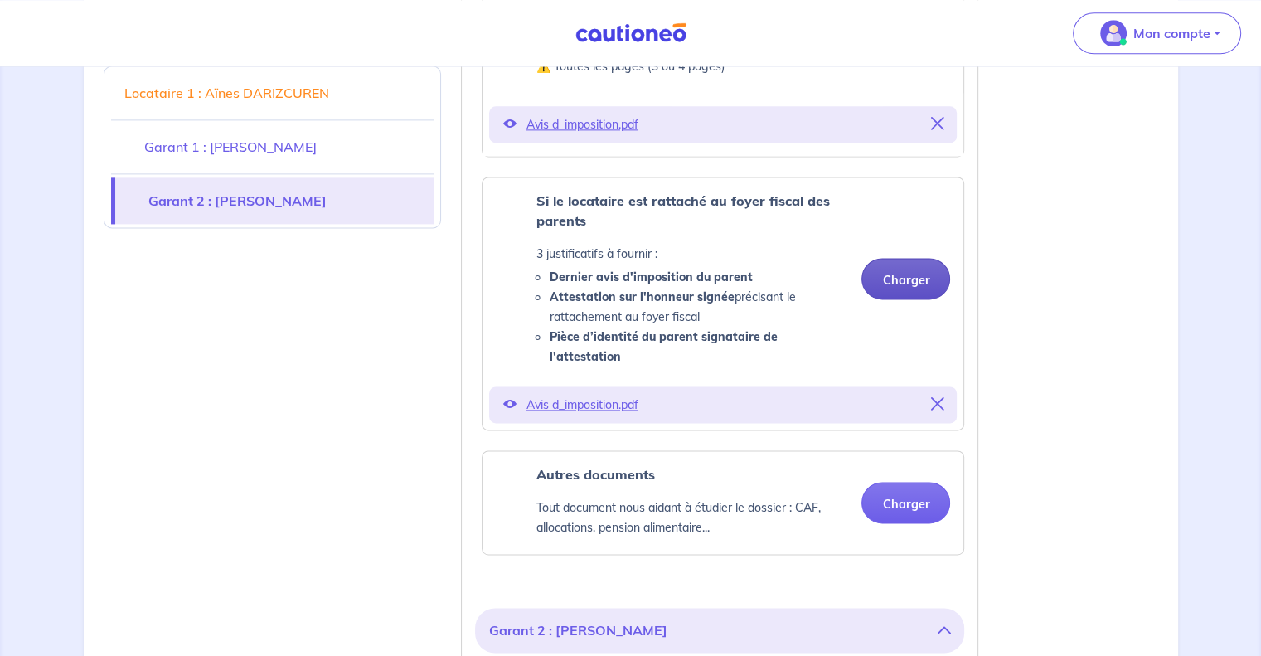
click at [922, 285] on button "Charger" at bounding box center [905, 278] width 89 height 41
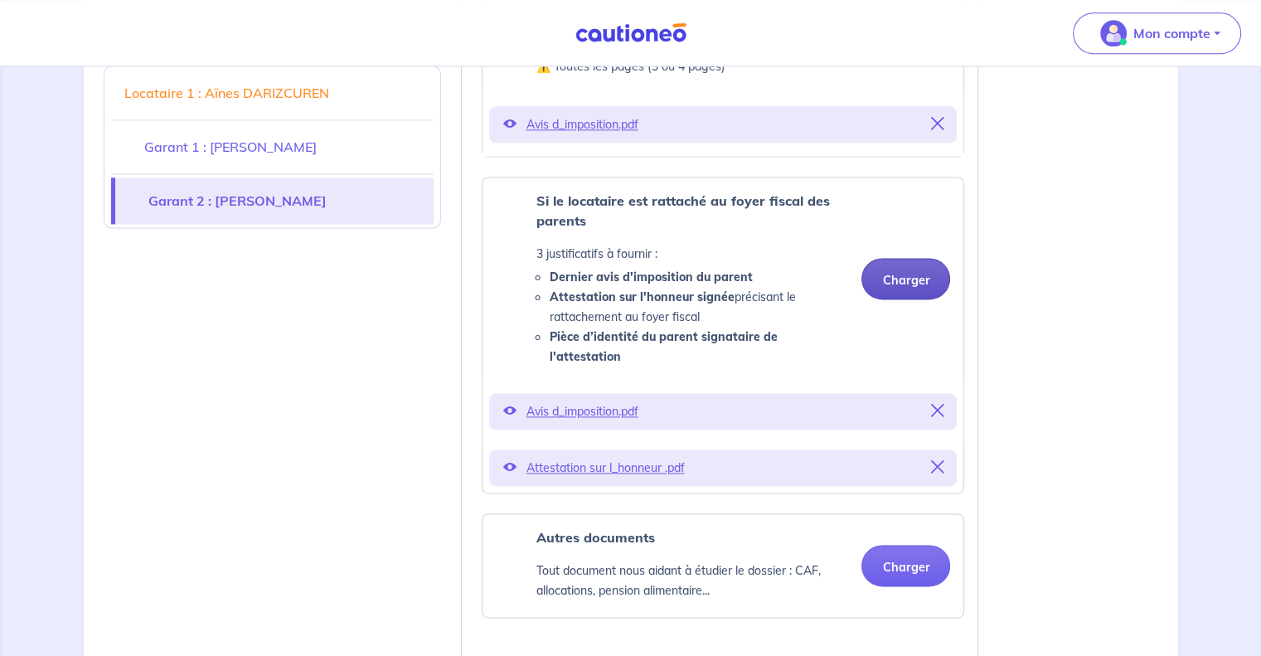
click at [920, 282] on button "Charger" at bounding box center [905, 278] width 89 height 41
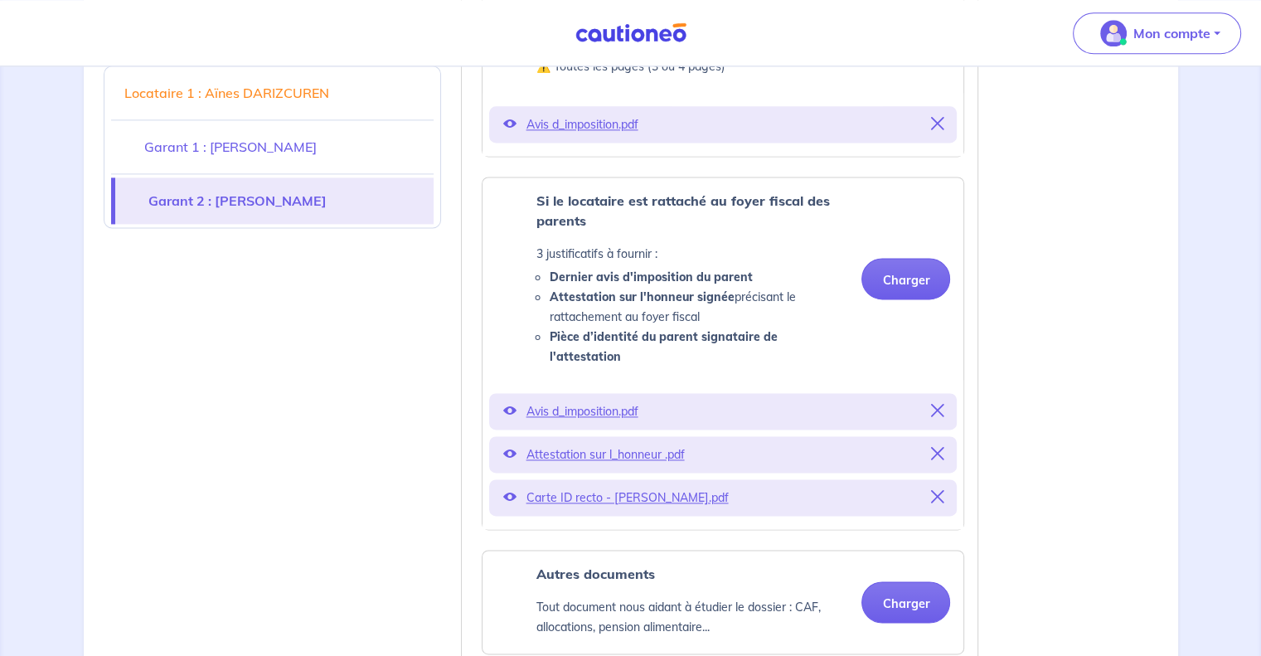
click at [511, 450] on icon at bounding box center [508, 453] width 13 height 13
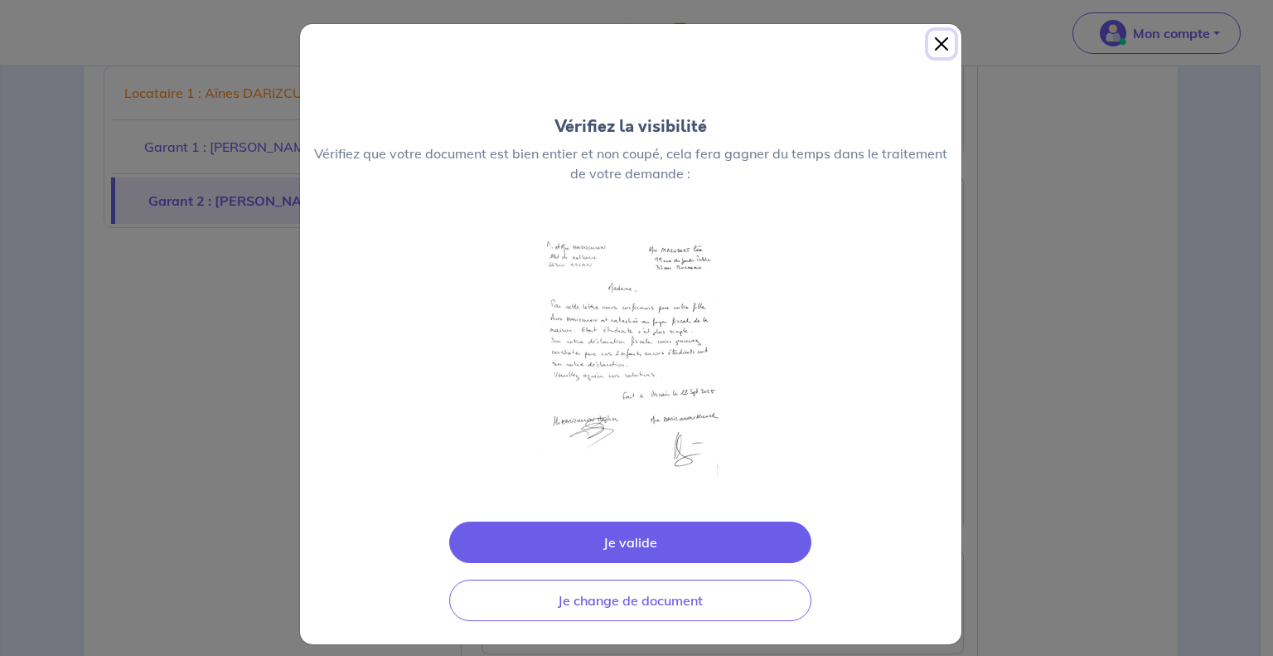
click at [934, 42] on button "Close" at bounding box center [941, 44] width 27 height 27
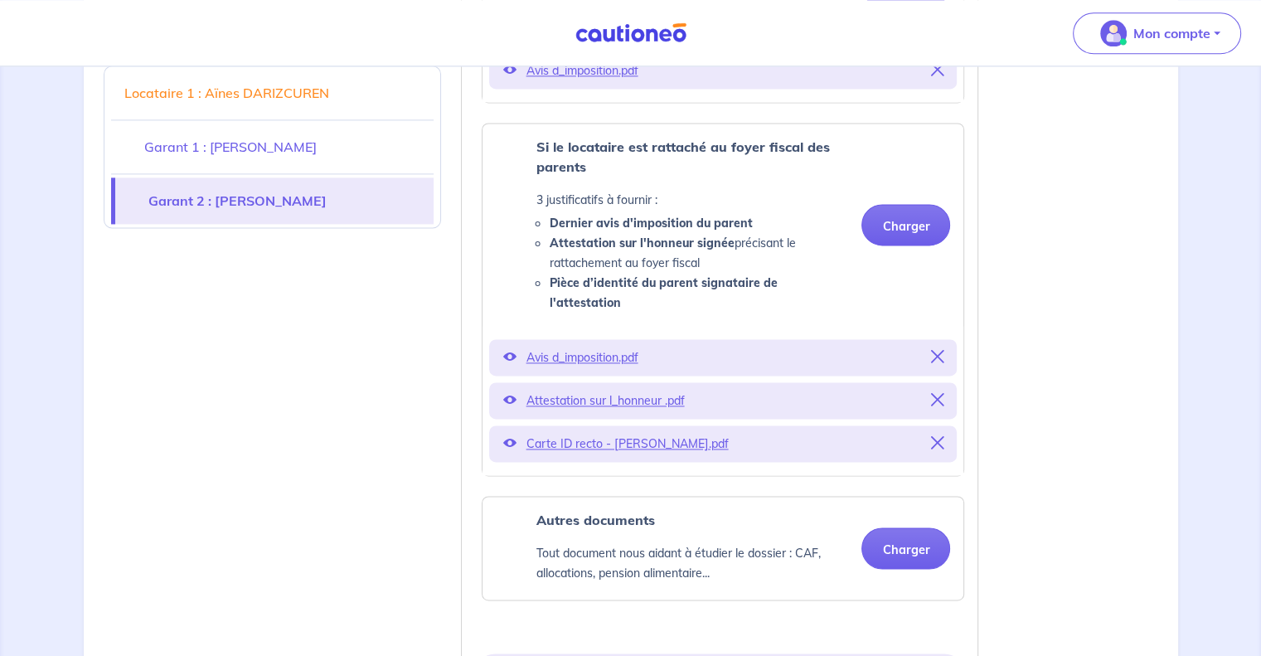
scroll to position [2321, 0]
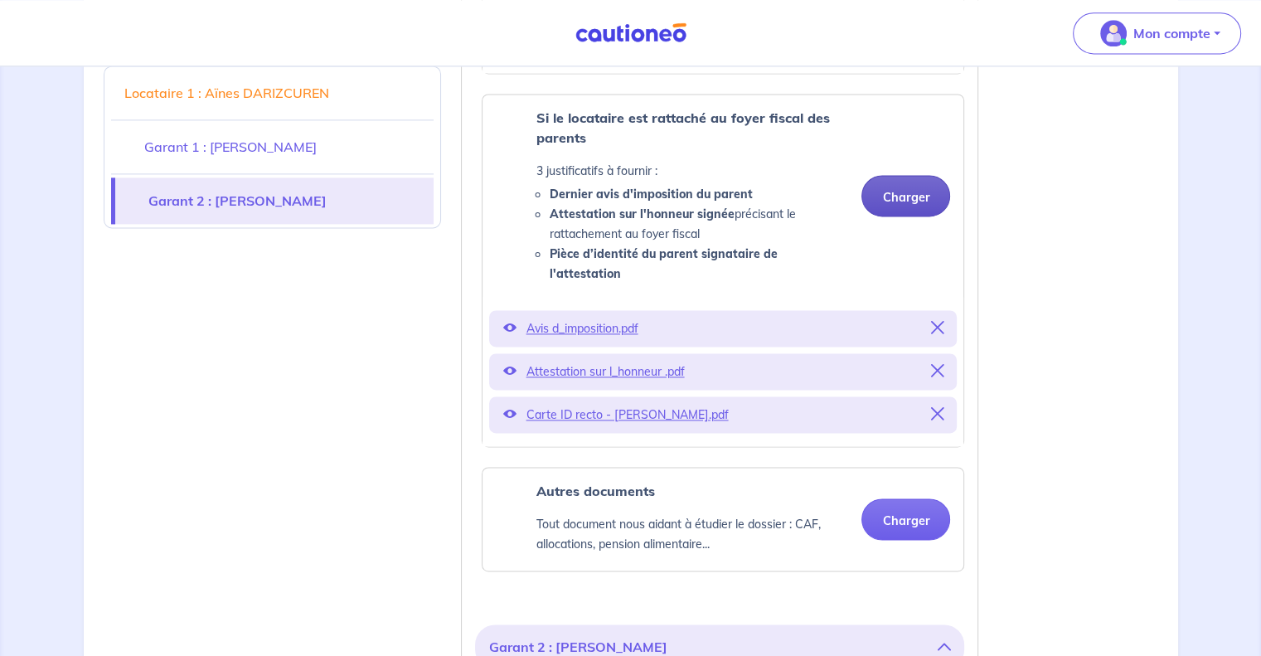
click at [897, 208] on button "Charger" at bounding box center [905, 195] width 89 height 41
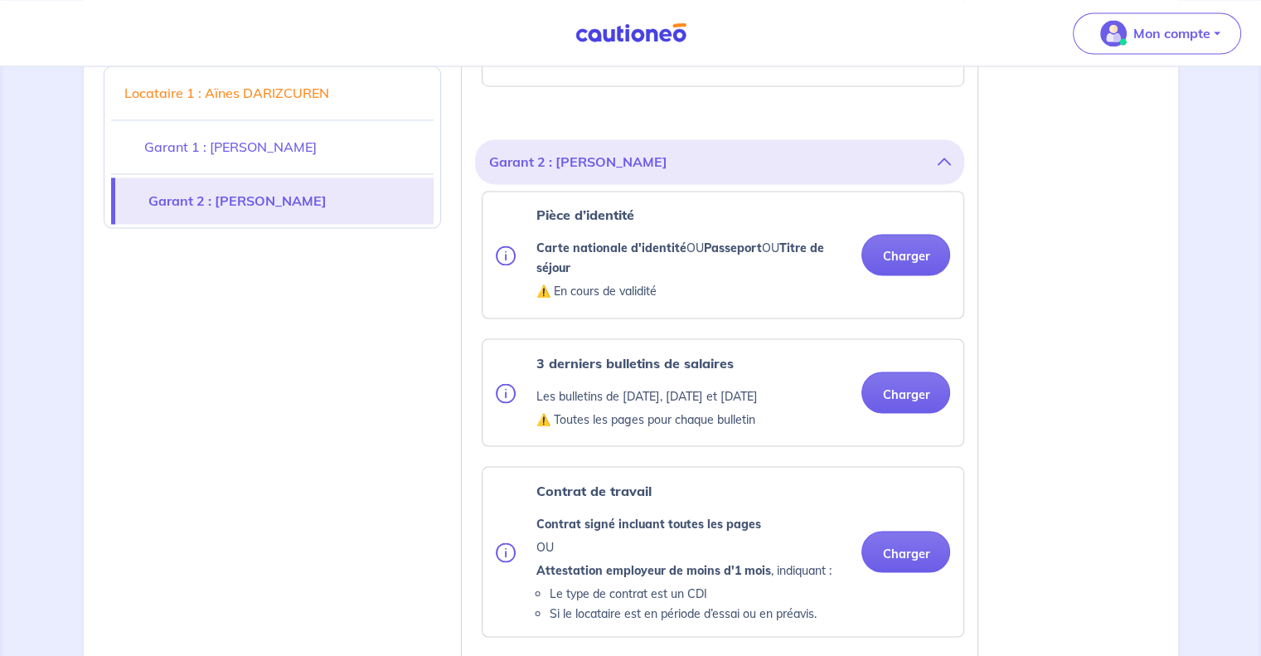
scroll to position [2818, 0]
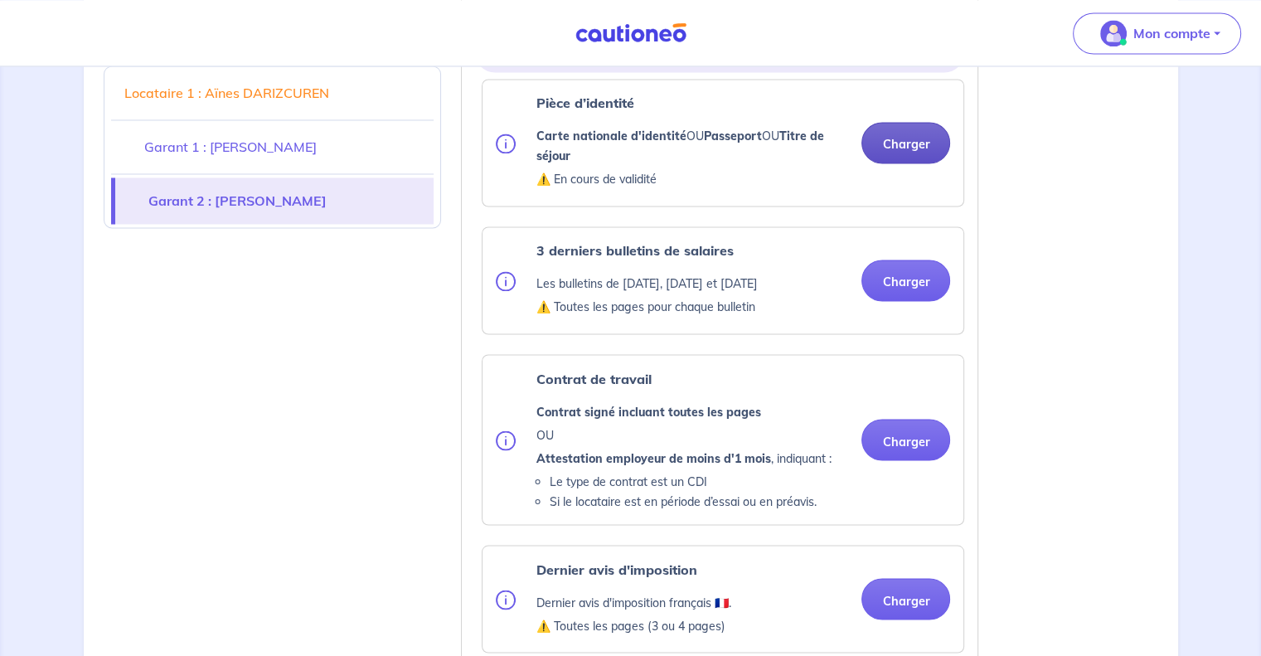
click at [917, 142] on button "Charger" at bounding box center [905, 142] width 89 height 41
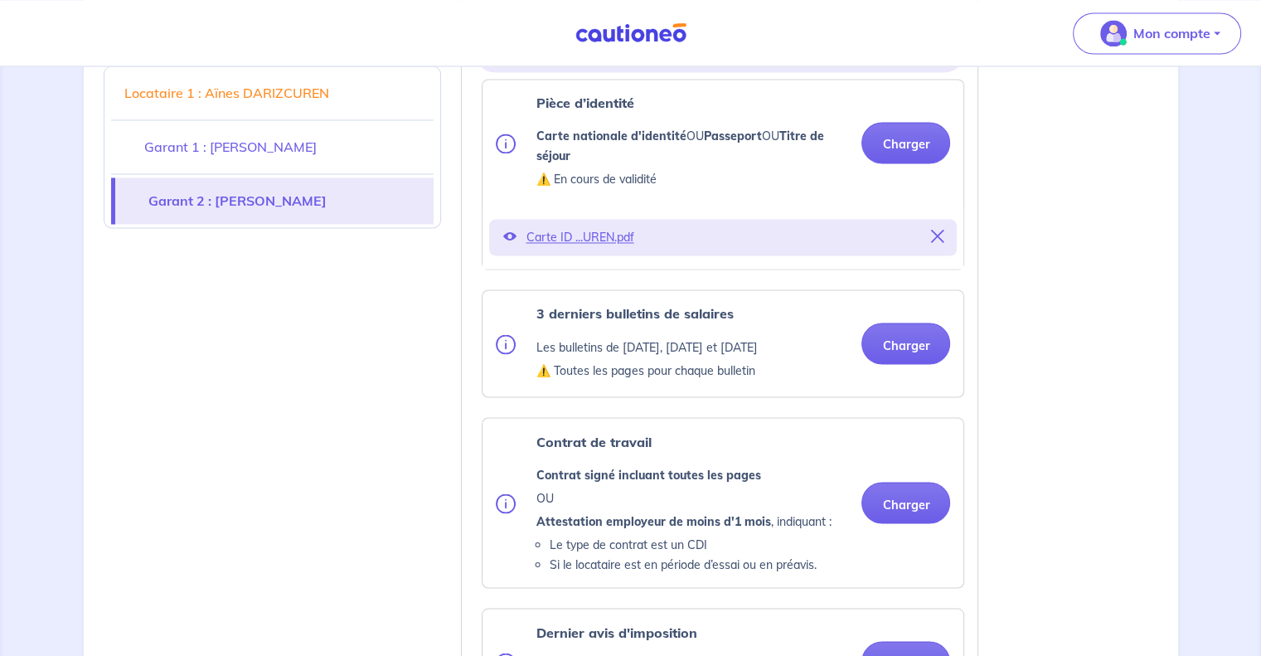
scroll to position [2735, 0]
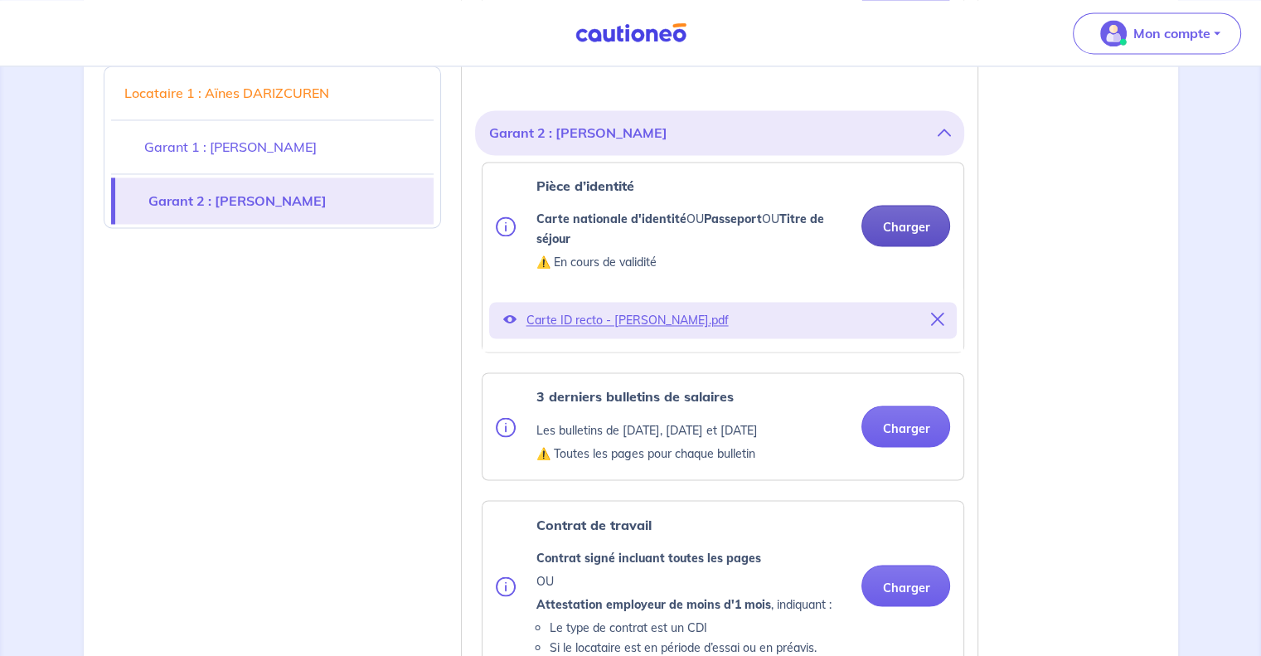
click at [905, 224] on button "Charger" at bounding box center [905, 225] width 89 height 41
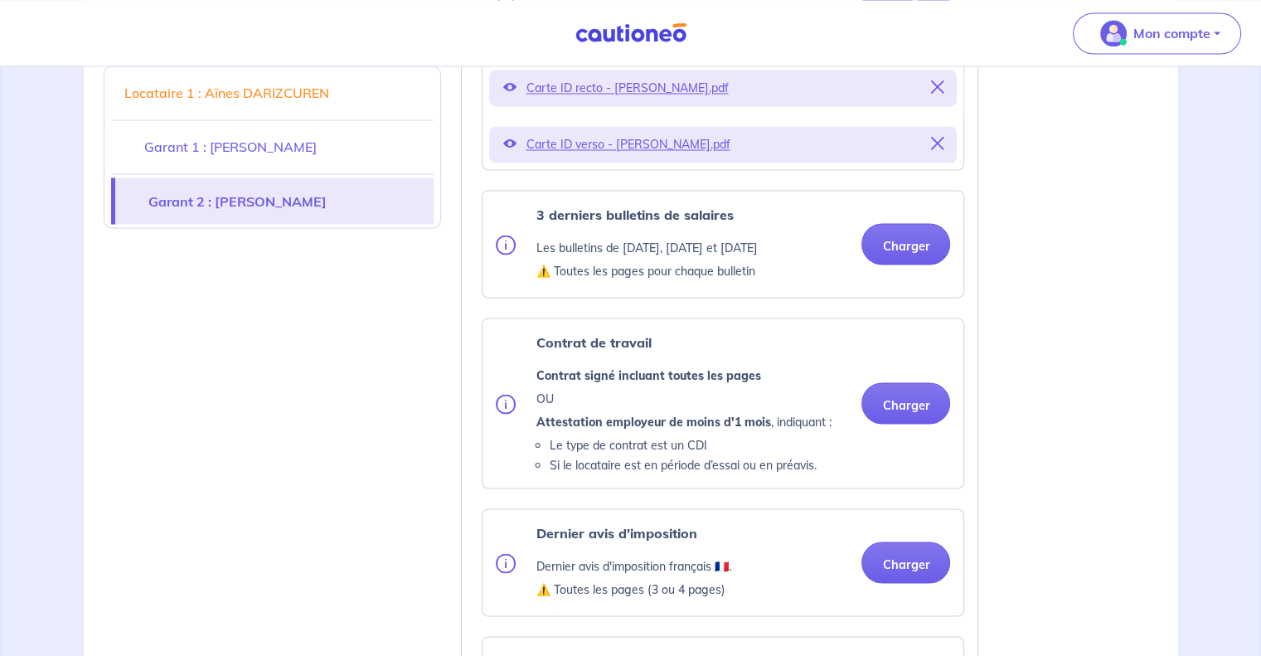
scroll to position [2984, 0]
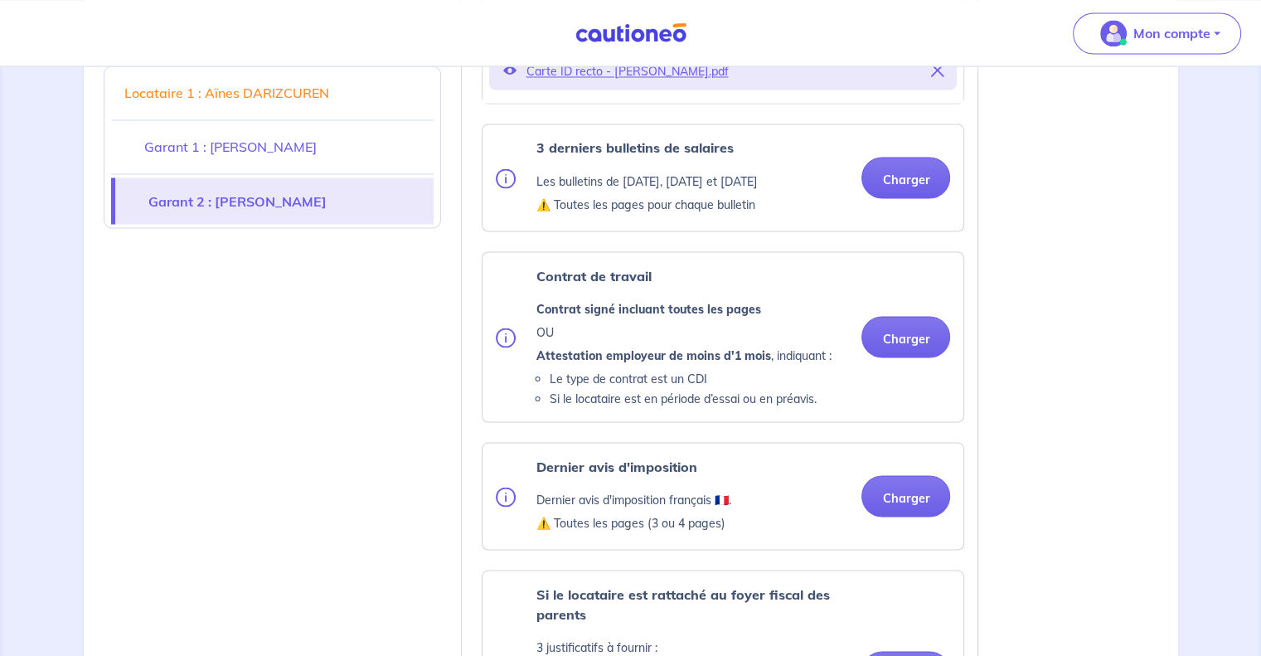
click at [904, 225] on div "3 derniers bulletins de salaires Les bulletins de [DATE], [DATE] et [DATE] ⚠️ T…" at bounding box center [722, 177] width 481 height 106
click at [915, 179] on button "Charger" at bounding box center [905, 177] width 89 height 41
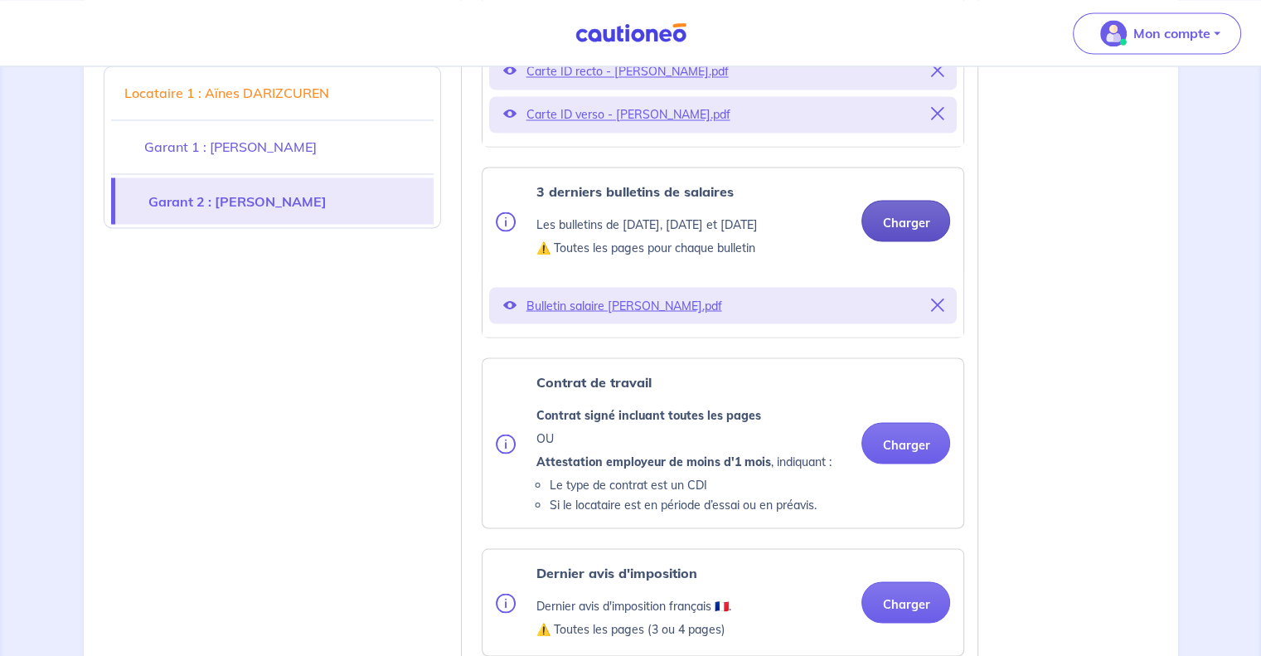
click at [918, 220] on button "Charger" at bounding box center [905, 220] width 89 height 41
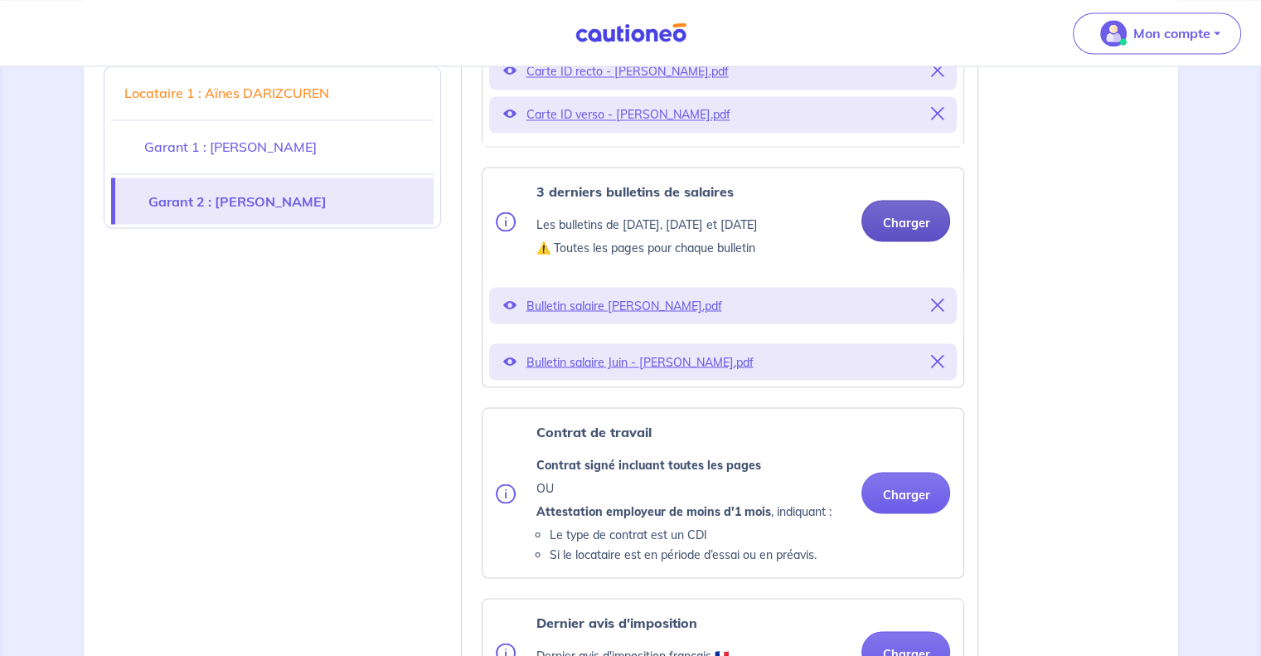
click at [917, 221] on button "Charger" at bounding box center [905, 220] width 89 height 41
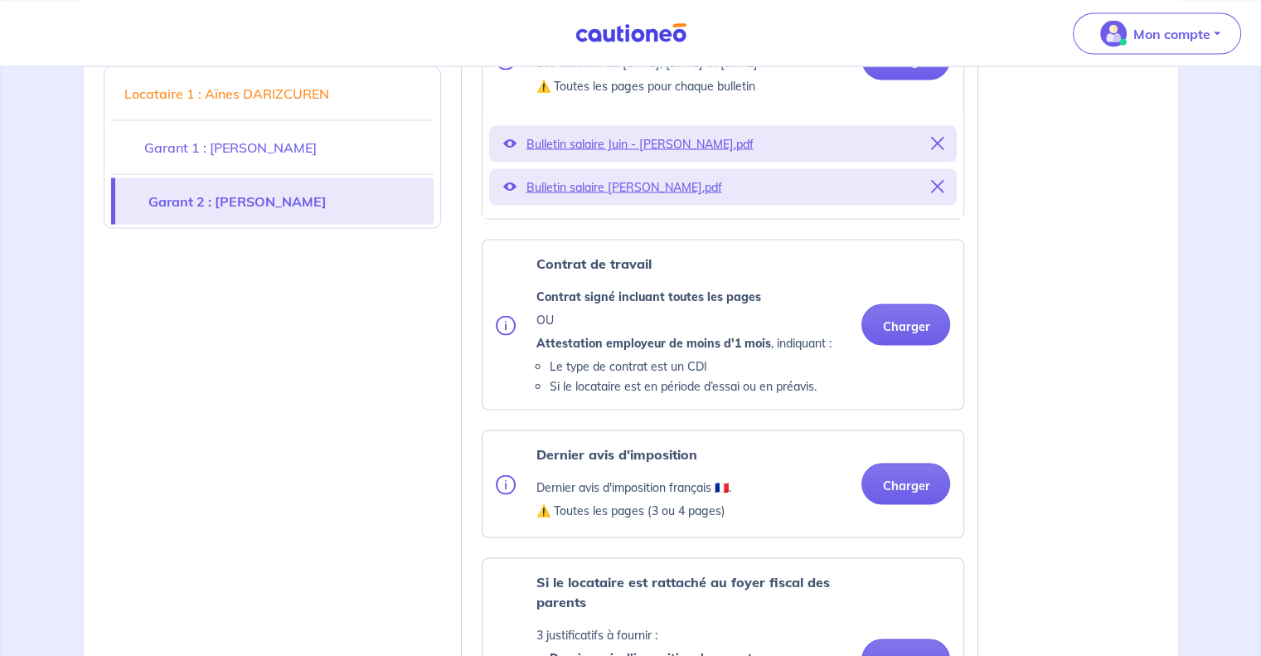
scroll to position [3150, 0]
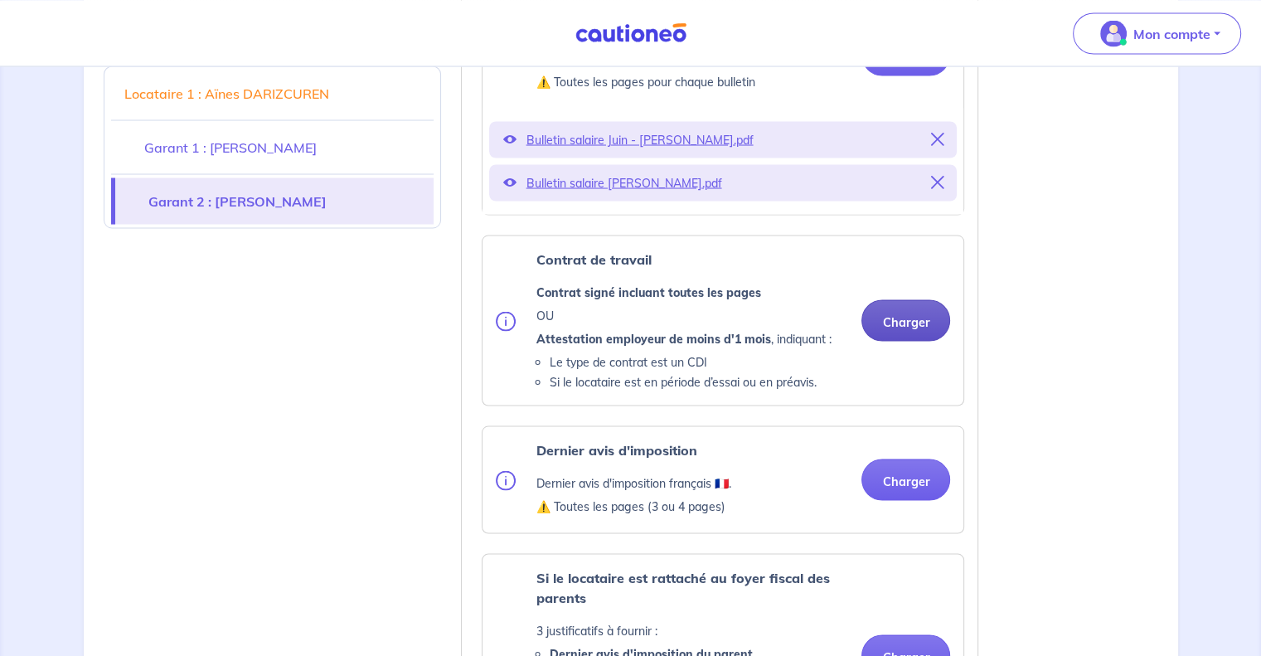
click at [909, 321] on button "Charger" at bounding box center [905, 319] width 89 height 41
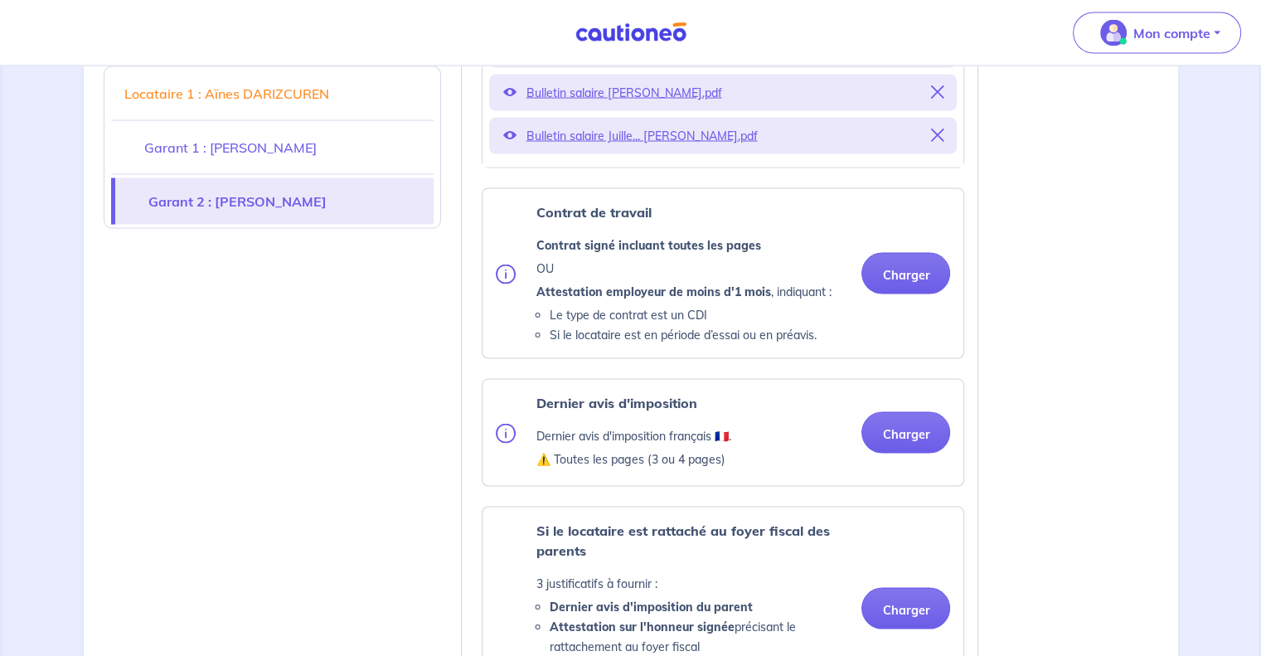
scroll to position [3316, 0]
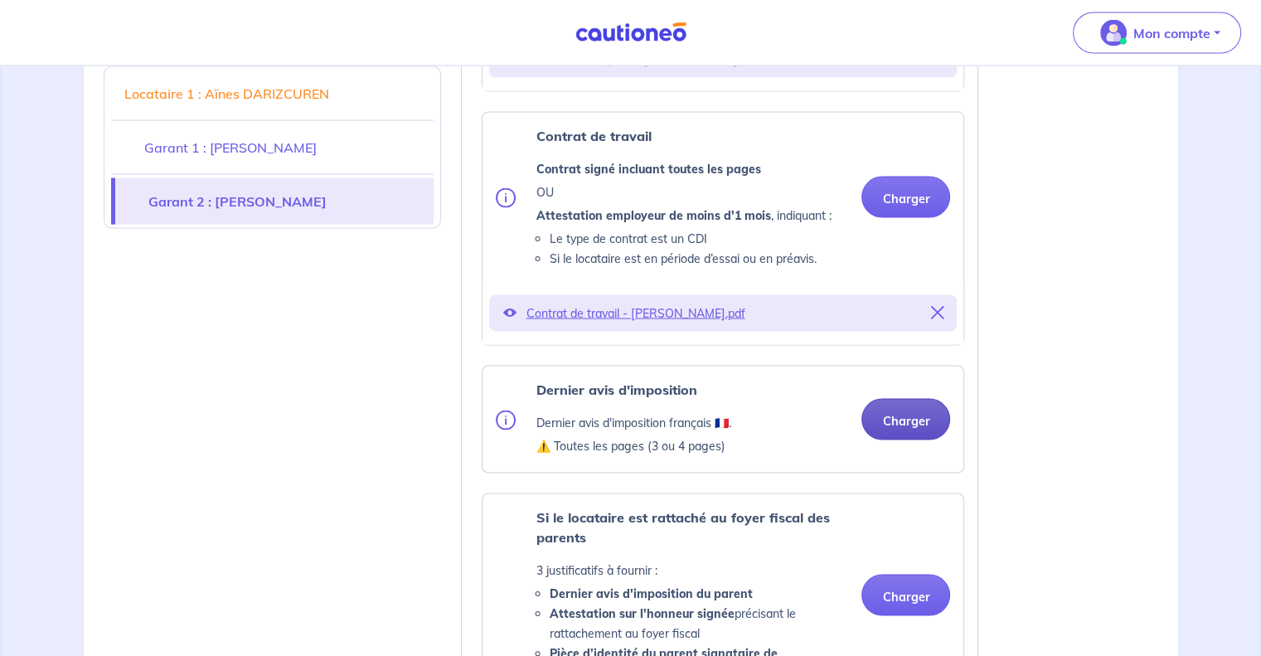
click at [891, 414] on button "Charger" at bounding box center [905, 419] width 89 height 41
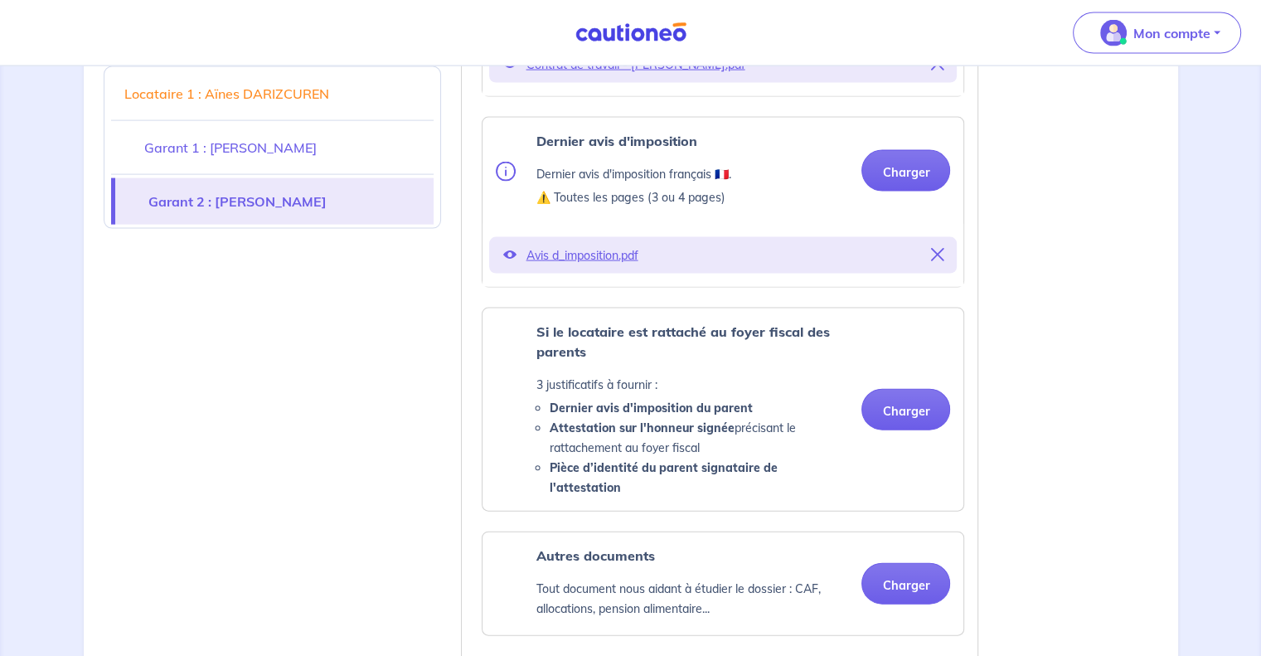
scroll to position [3647, 0]
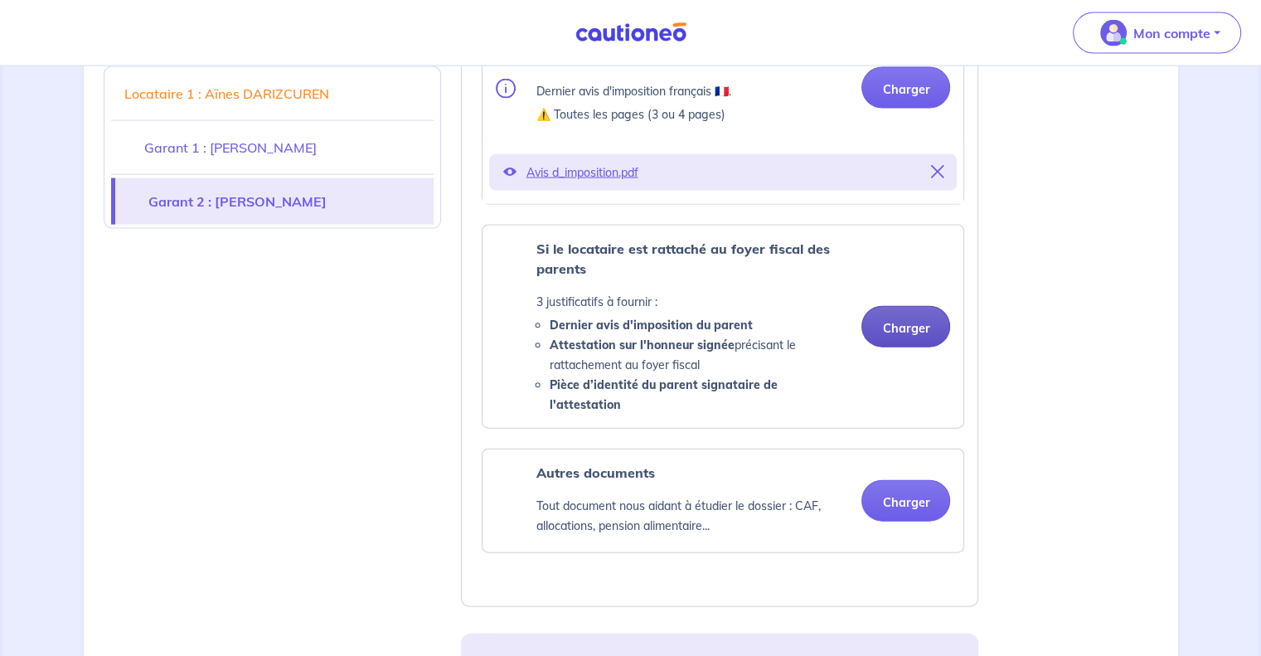
click at [906, 308] on button "Charger" at bounding box center [905, 326] width 89 height 41
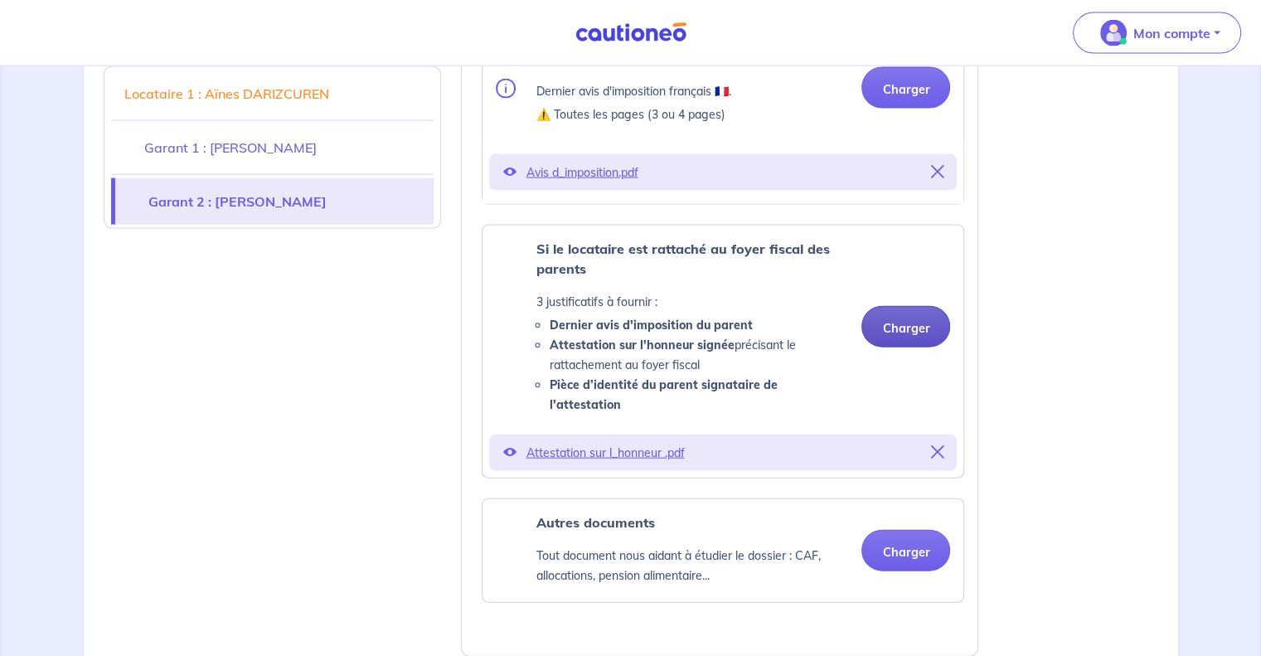
click at [905, 314] on button "Charger" at bounding box center [905, 326] width 89 height 41
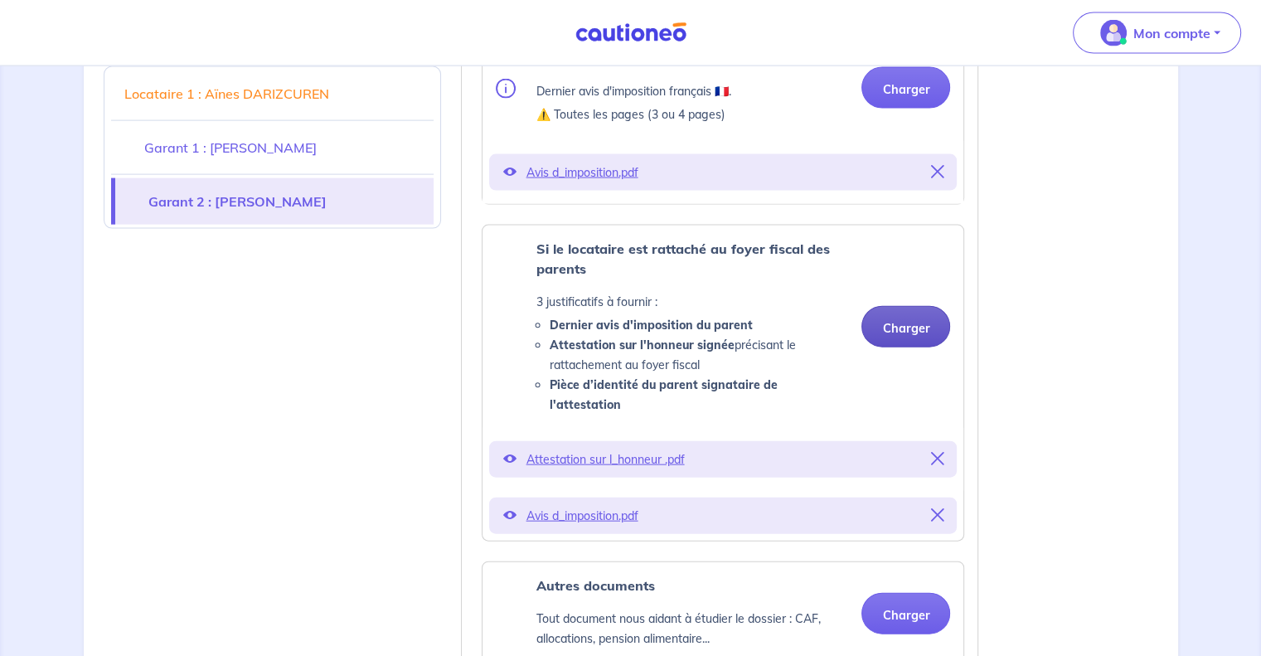
click at [908, 306] on button "Charger" at bounding box center [905, 326] width 89 height 41
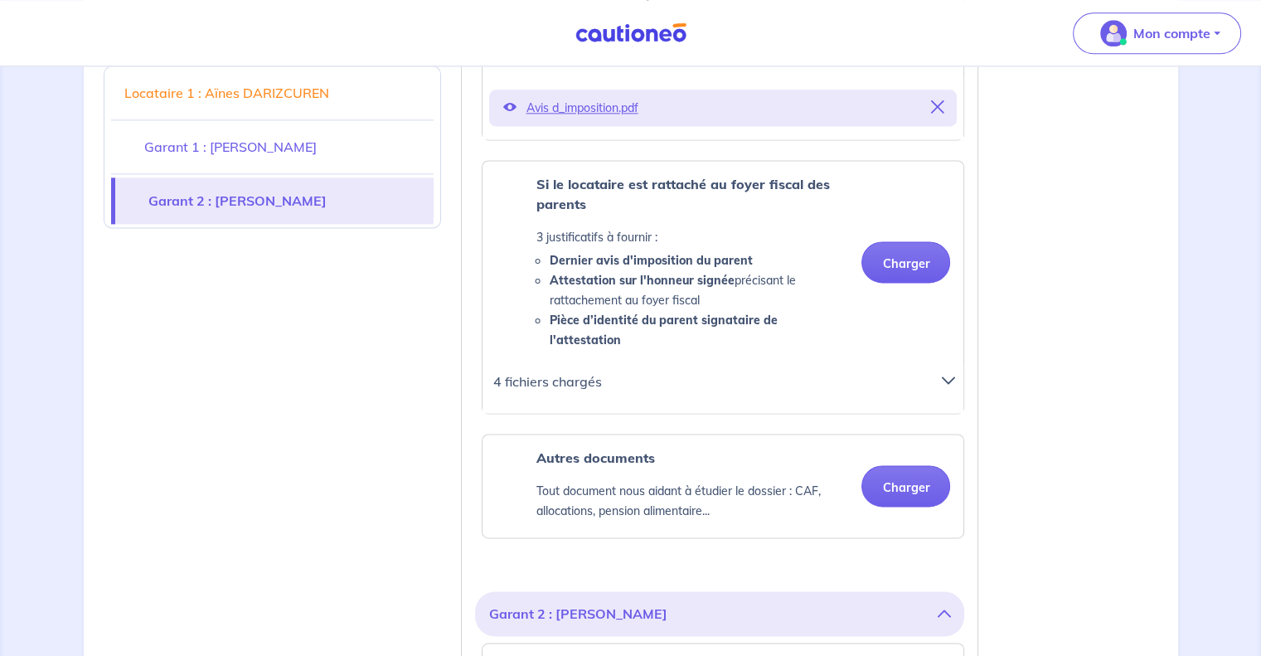
scroll to position [2238, 0]
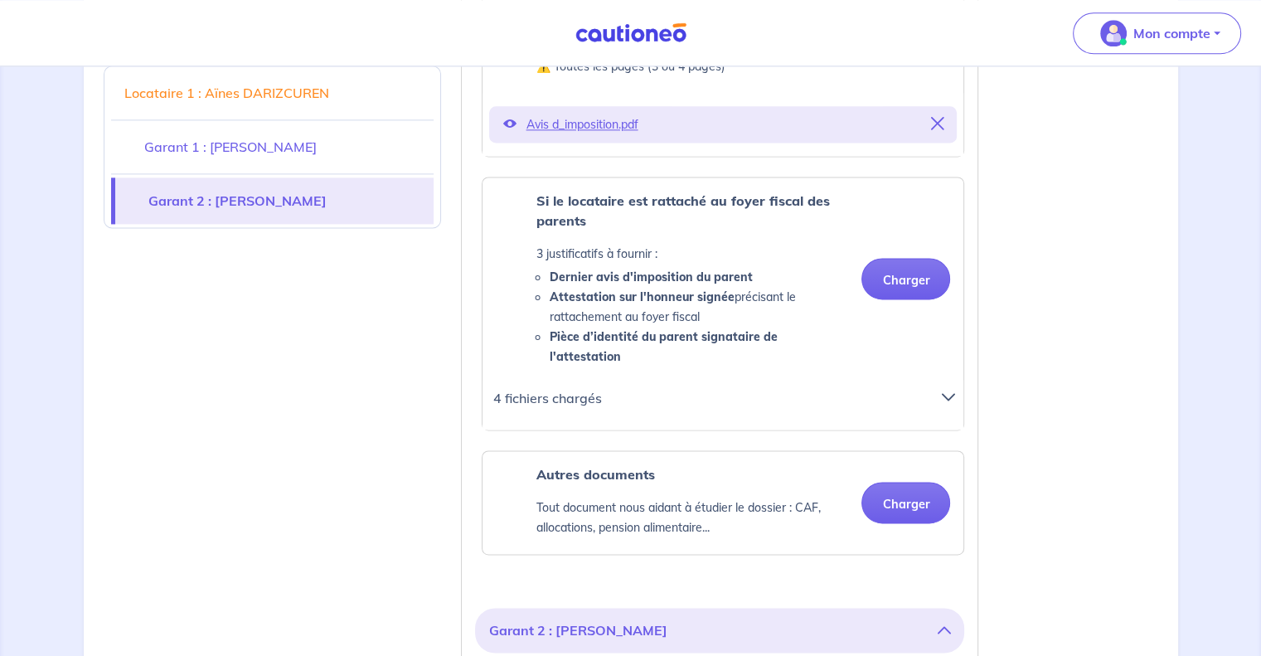
click at [955, 393] on div at bounding box center [952, 404] width 41 height 36
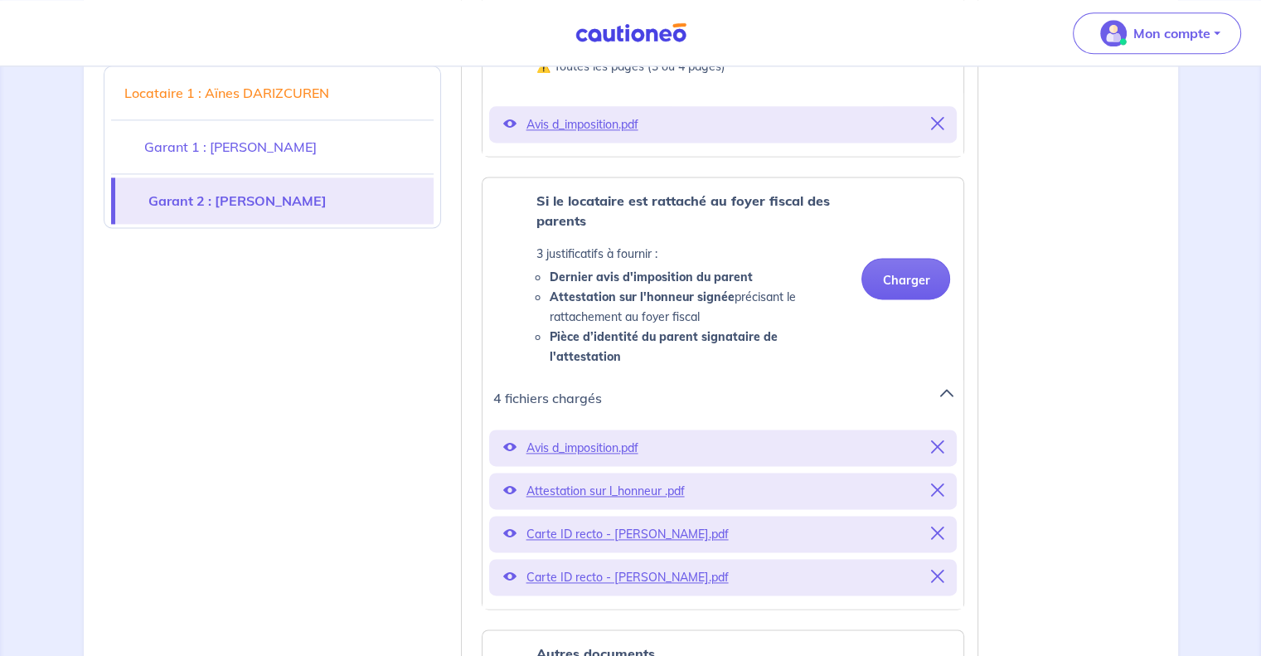
click at [943, 574] on icon at bounding box center [936, 575] width 13 height 13
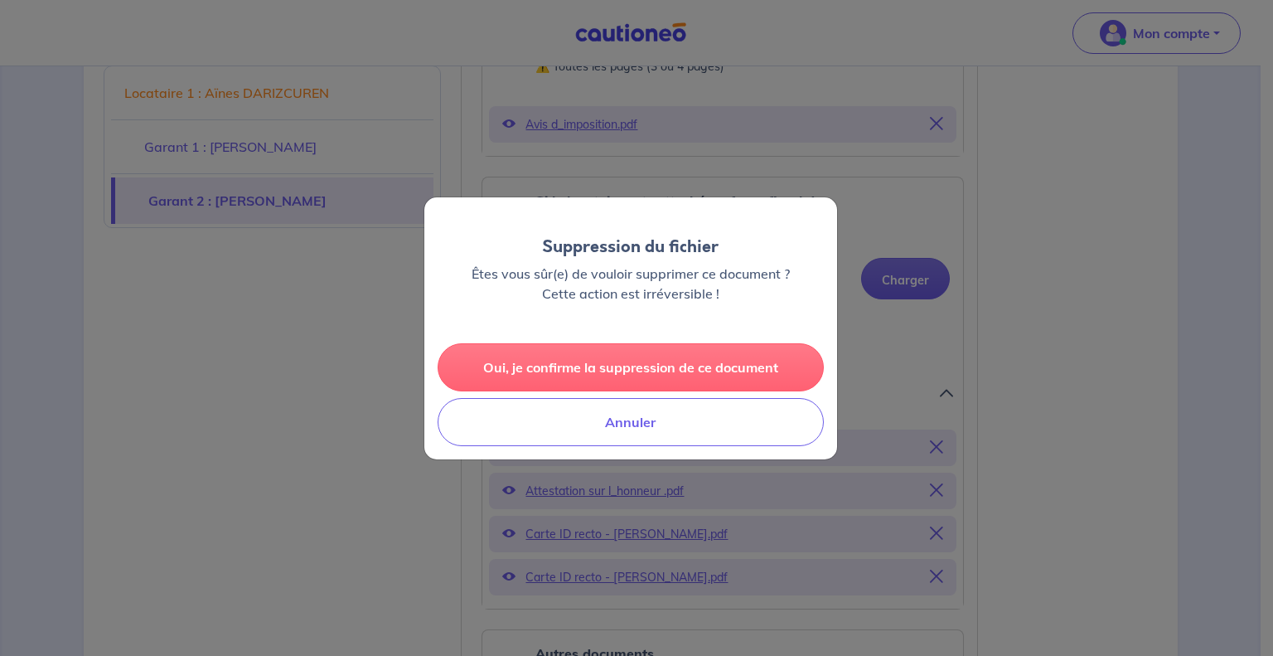
click at [662, 366] on button "Oui, je confirme la suppression de ce document" at bounding box center [631, 367] width 386 height 48
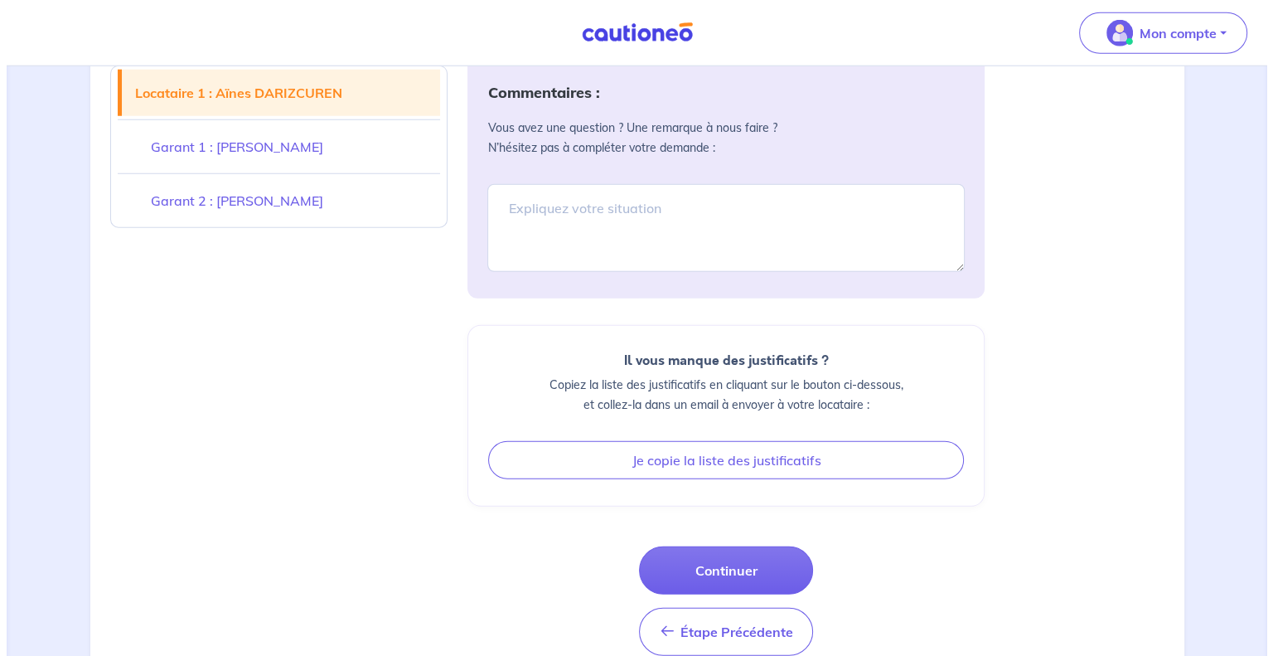
scroll to position [4487, 0]
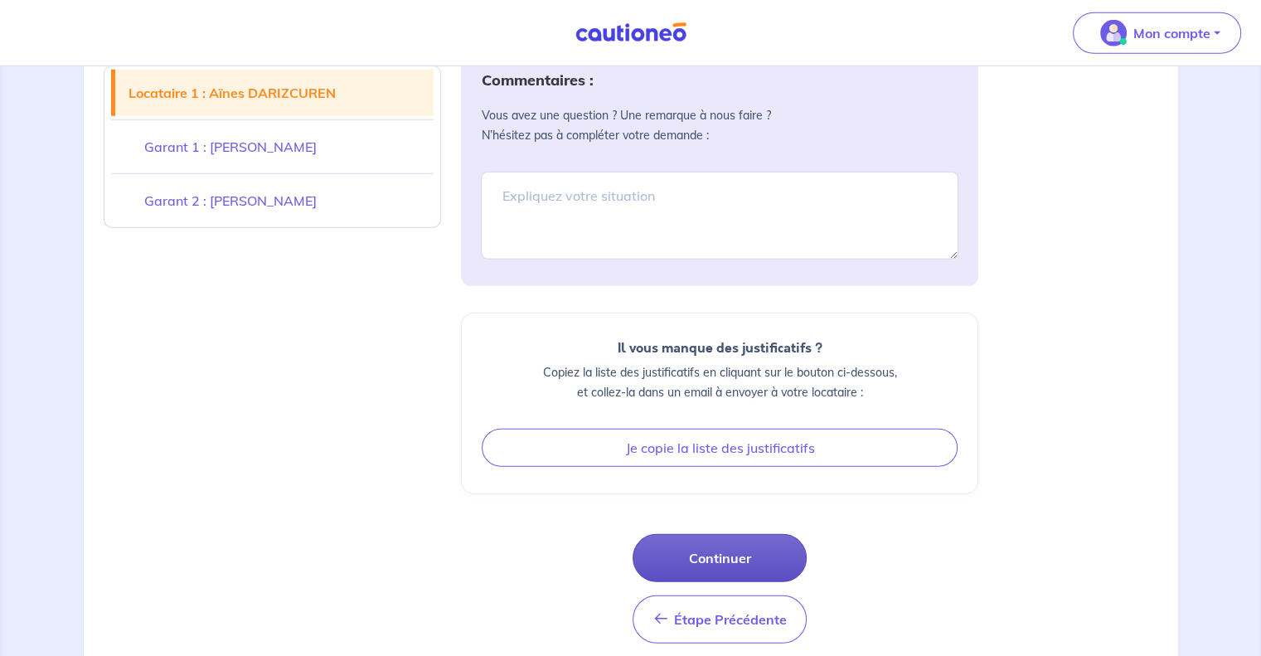
click at [749, 534] on button "Continuer" at bounding box center [719, 558] width 174 height 48
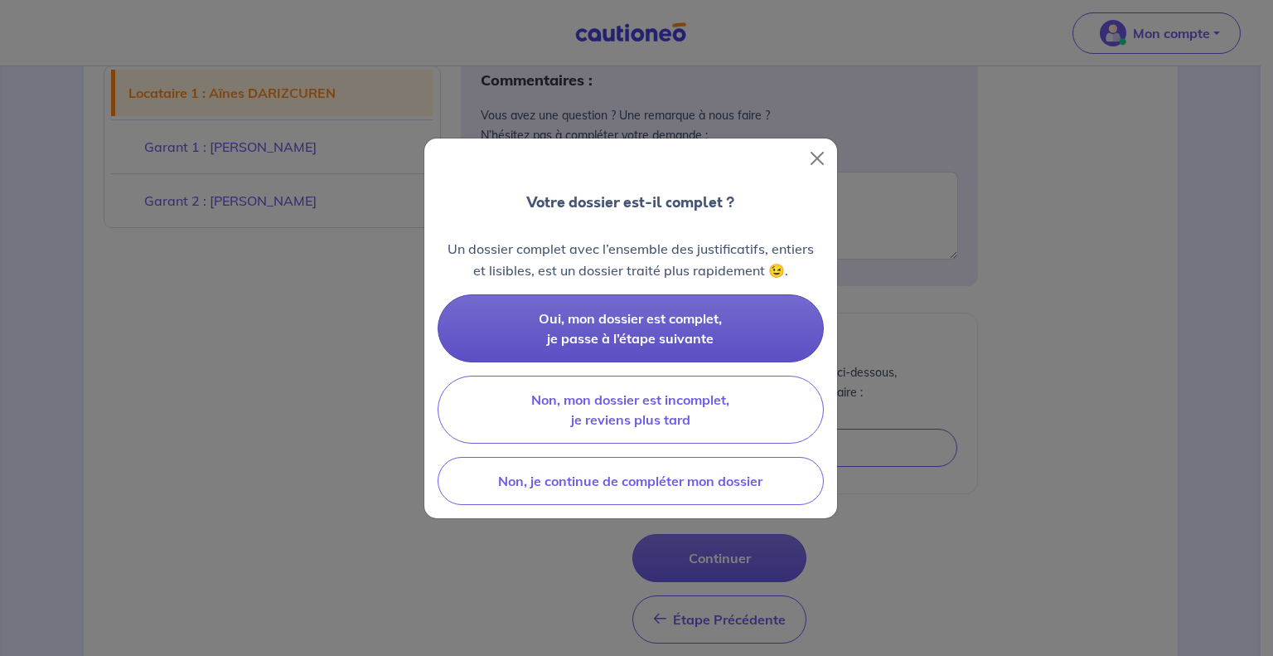
click at [756, 317] on button "Oui, mon dossier est complet, je passe à l’étape suivante" at bounding box center [631, 328] width 386 height 68
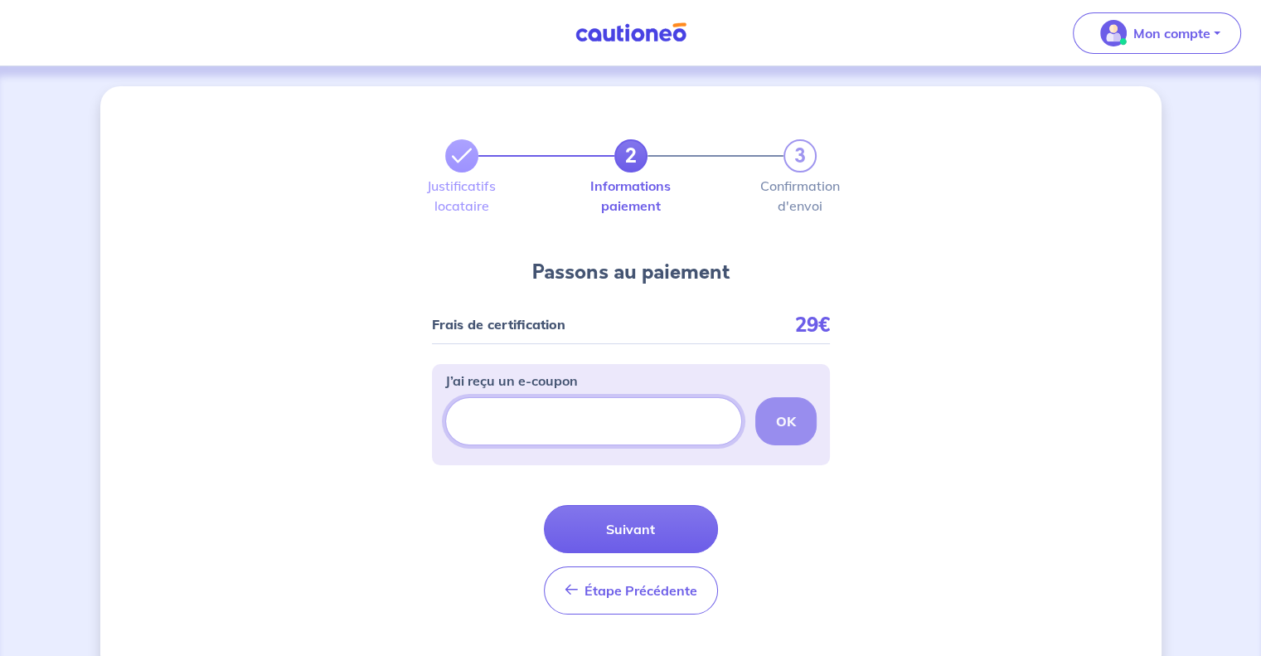
click at [608, 419] on input "J’ai reçu un e-coupon" at bounding box center [593, 421] width 297 height 48
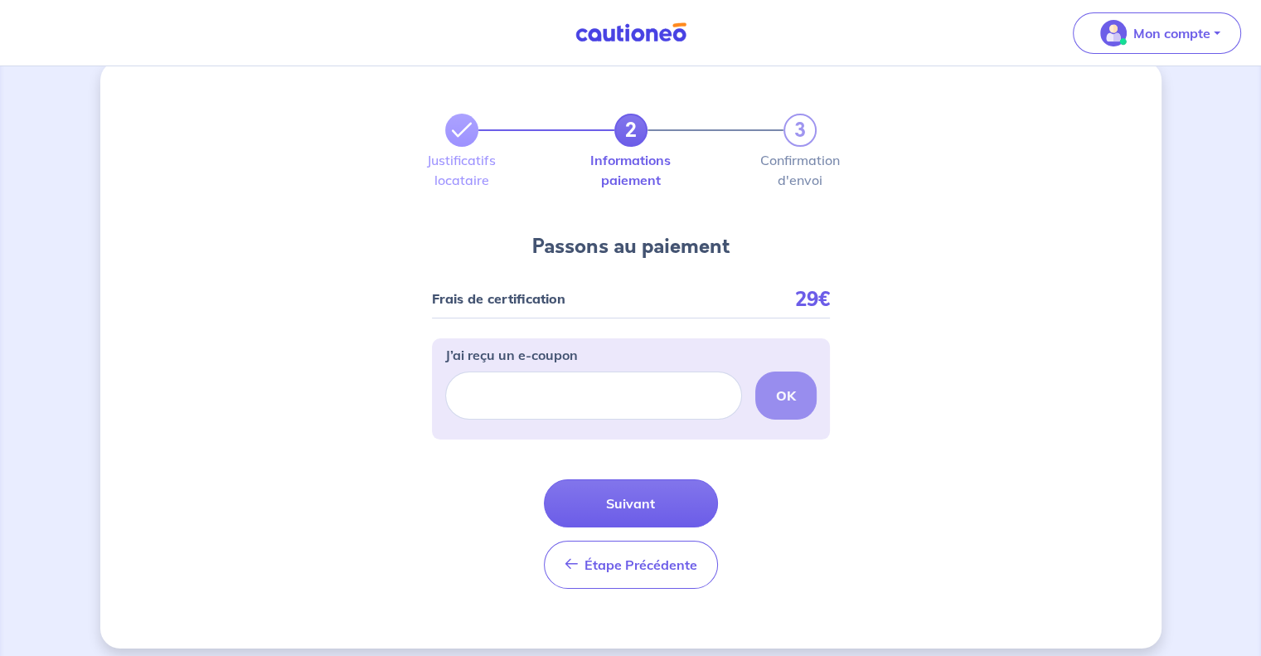
scroll to position [36, 0]
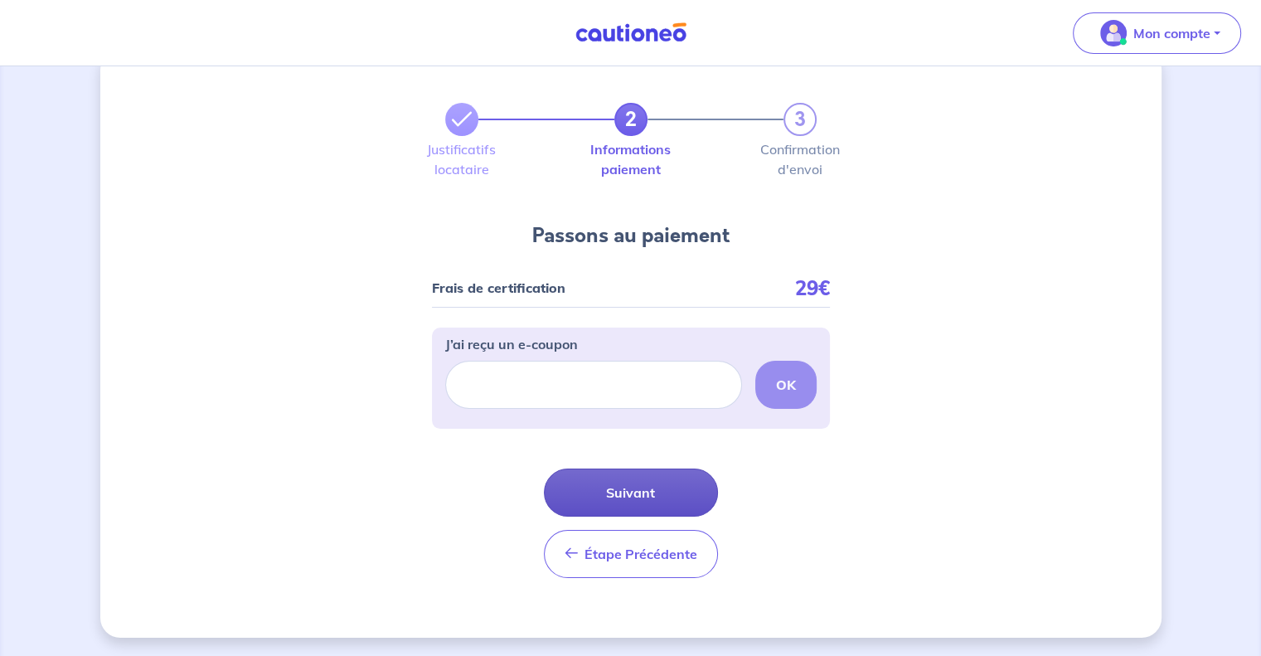
click at [660, 482] on button "Suivant" at bounding box center [631, 492] width 174 height 48
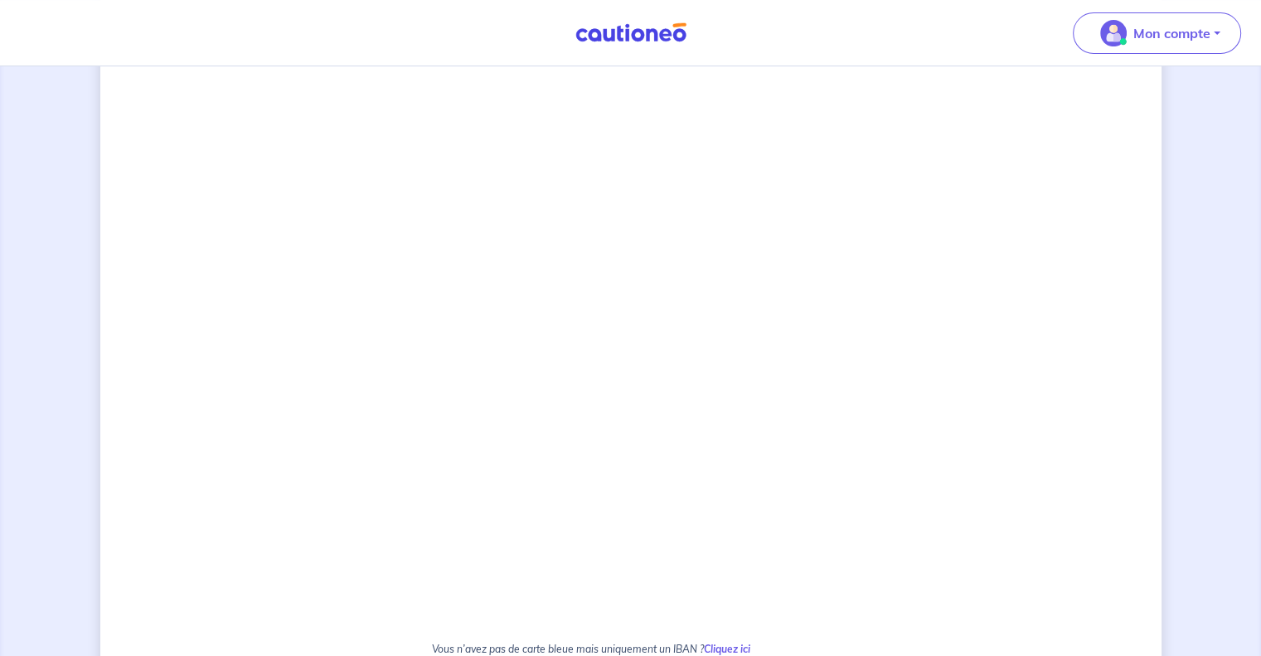
scroll to position [673, 0]
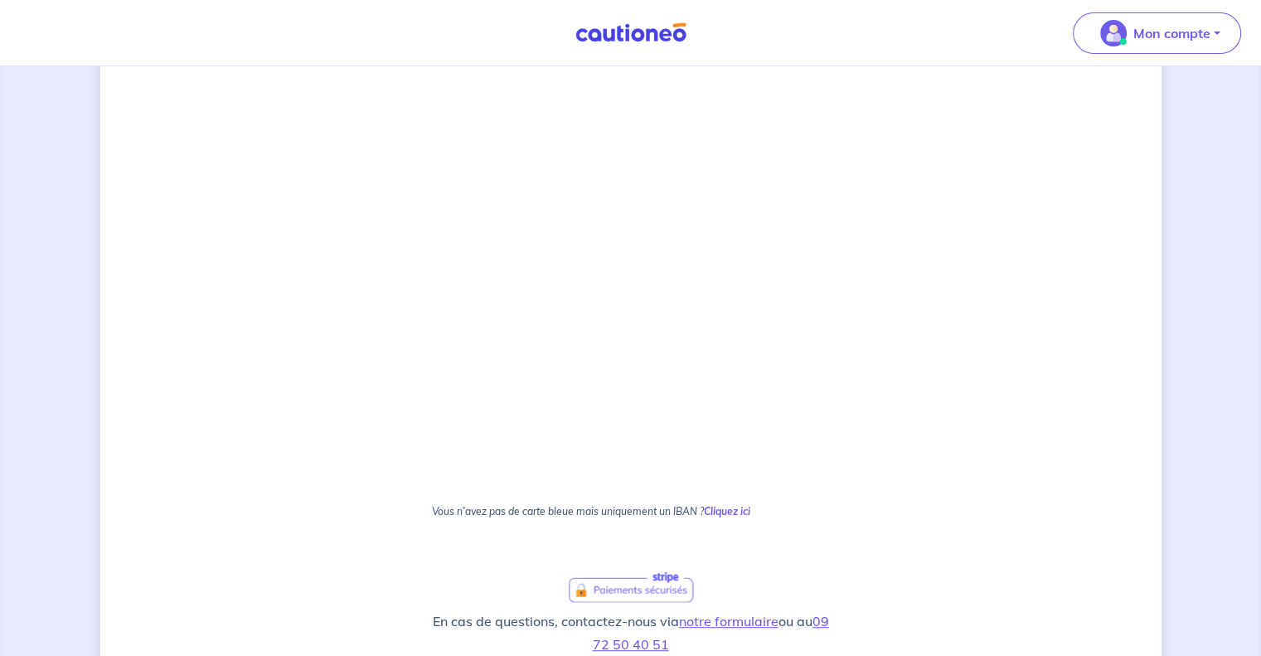
click at [909, 380] on div "2 3 Justificatifs locataire Informations paiement Confirmation d'envoi Passons …" at bounding box center [630, 138] width 1061 height 1451
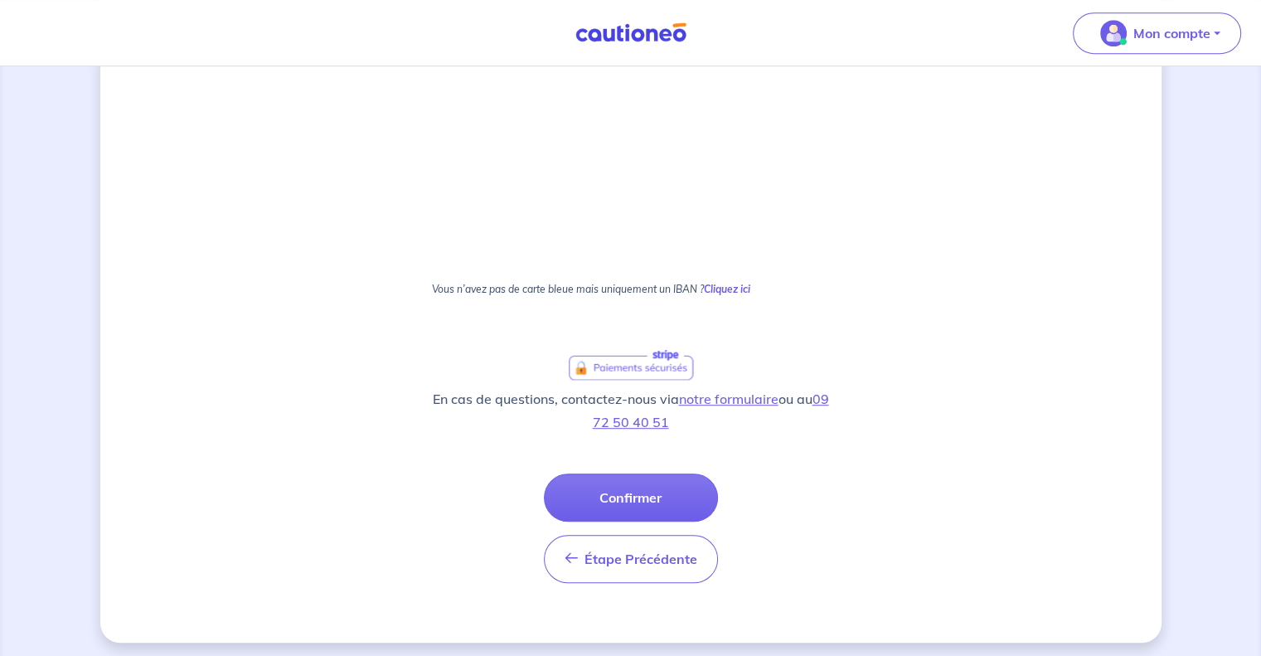
scroll to position [901, 0]
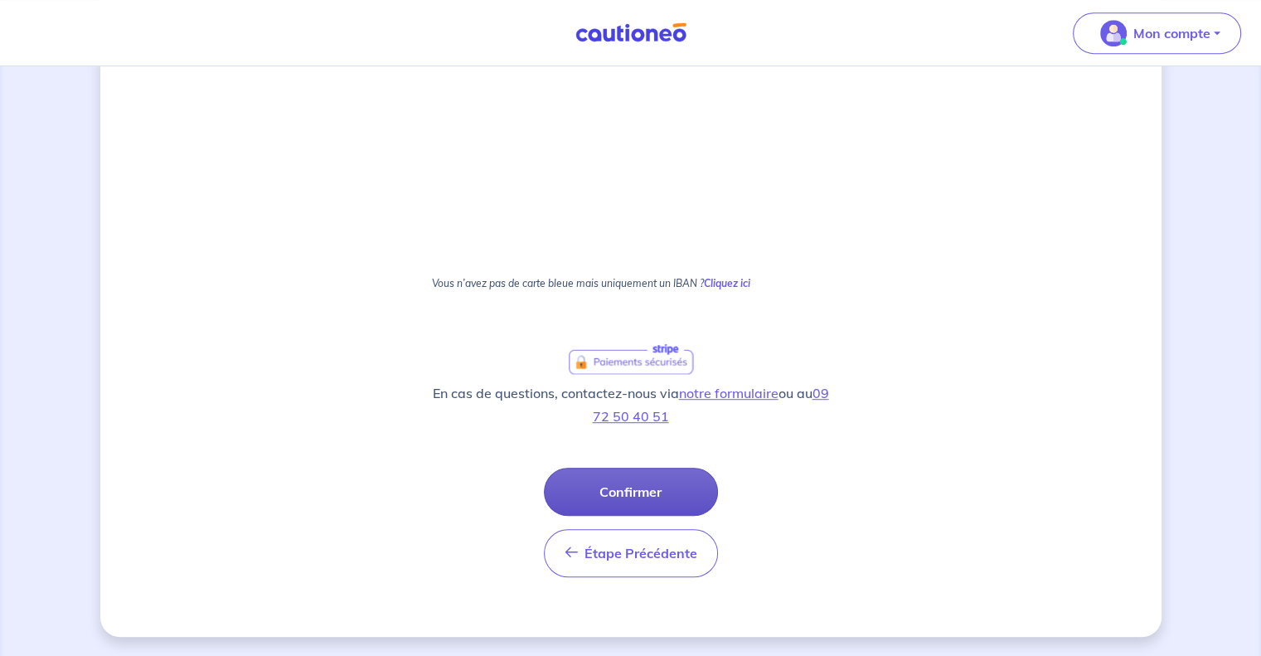
click at [672, 485] on button "Confirmer" at bounding box center [631, 492] width 174 height 48
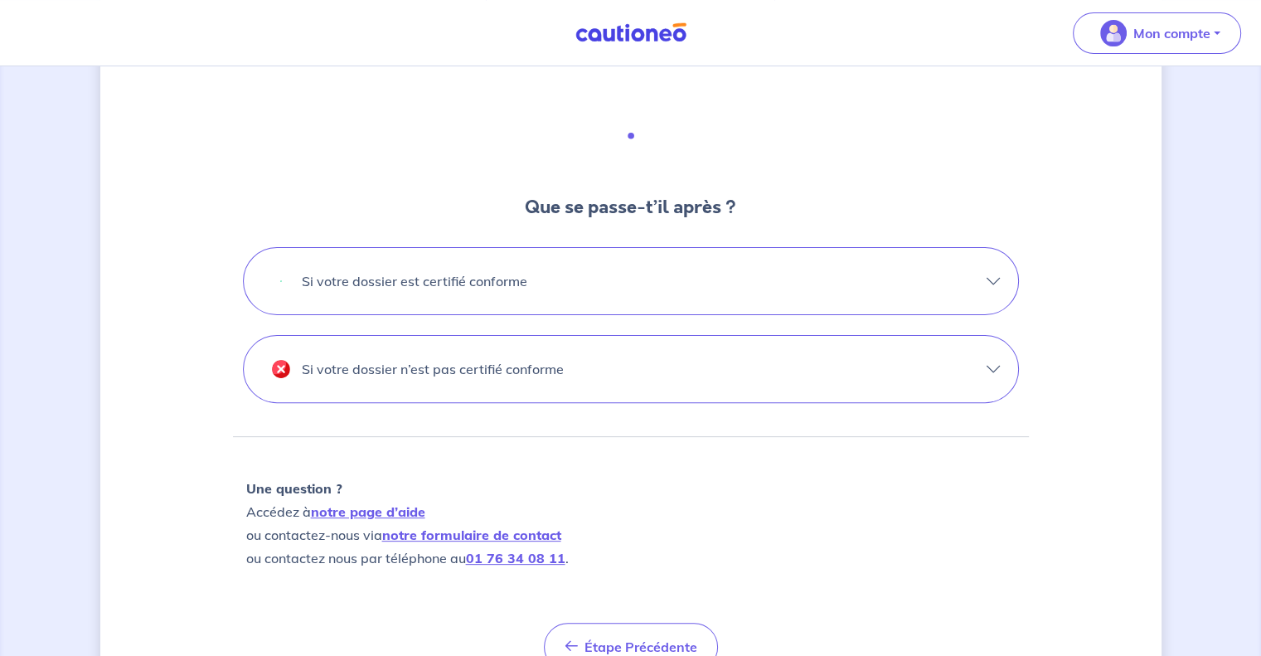
scroll to position [521, 0]
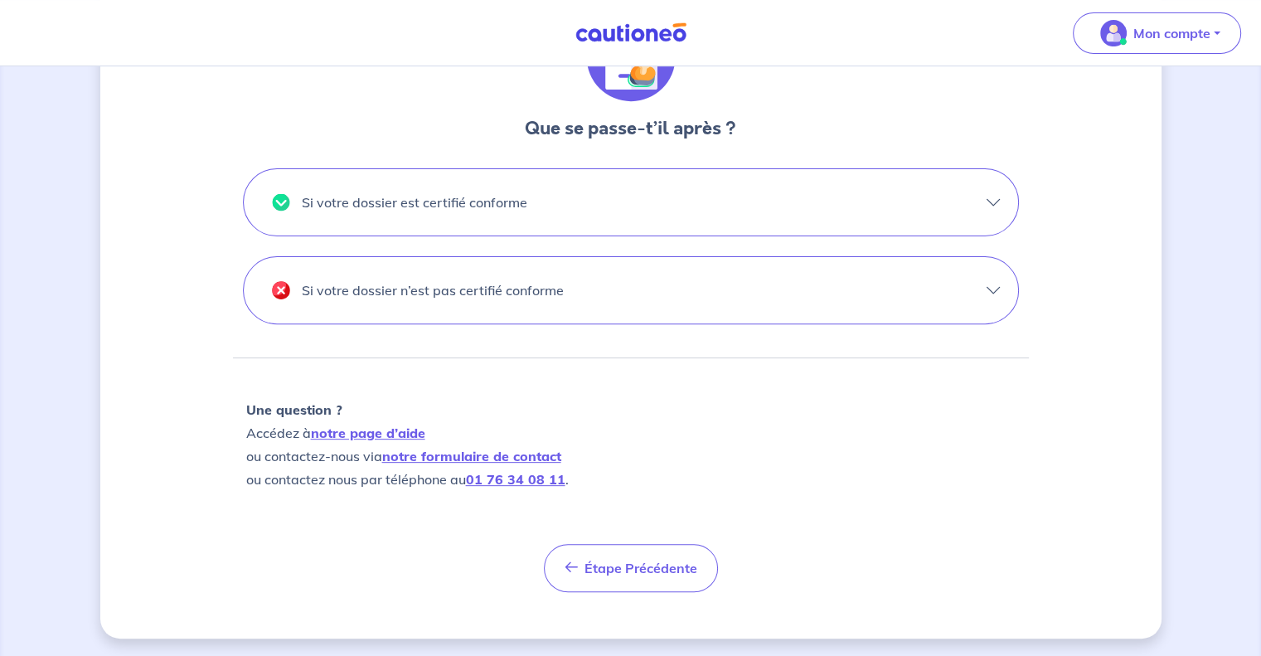
click at [998, 205] on button "Si votre dossier est certifié conforme" at bounding box center [631, 202] width 774 height 66
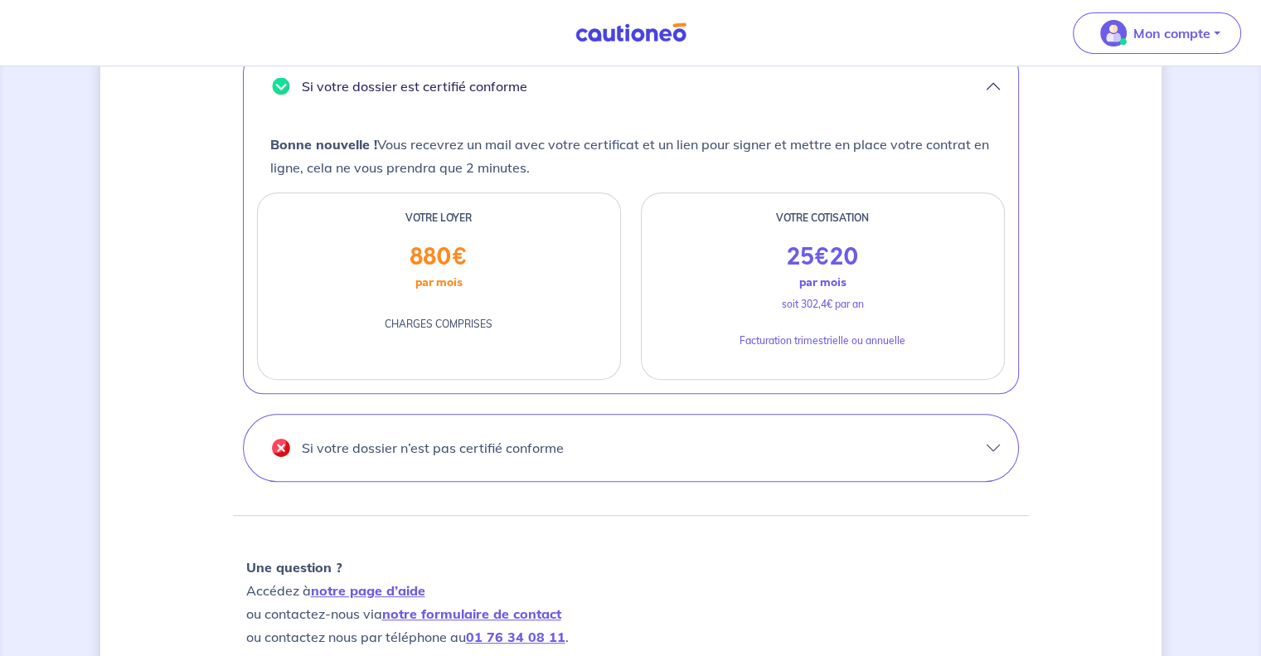
scroll to position [794, 0]
